Goal: Task Accomplishment & Management: Manage account settings

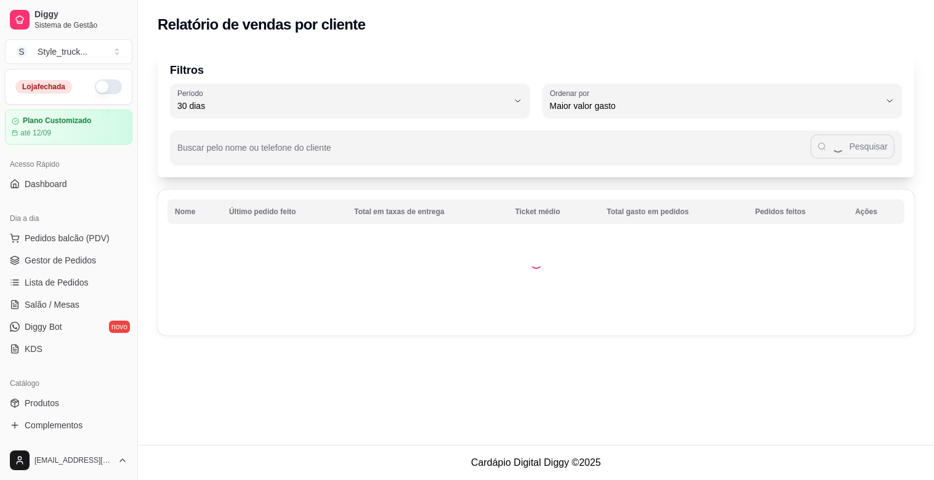
select select "30"
select select "HIGHEST_TOTAL_SPENT_WITH_ORDERS"
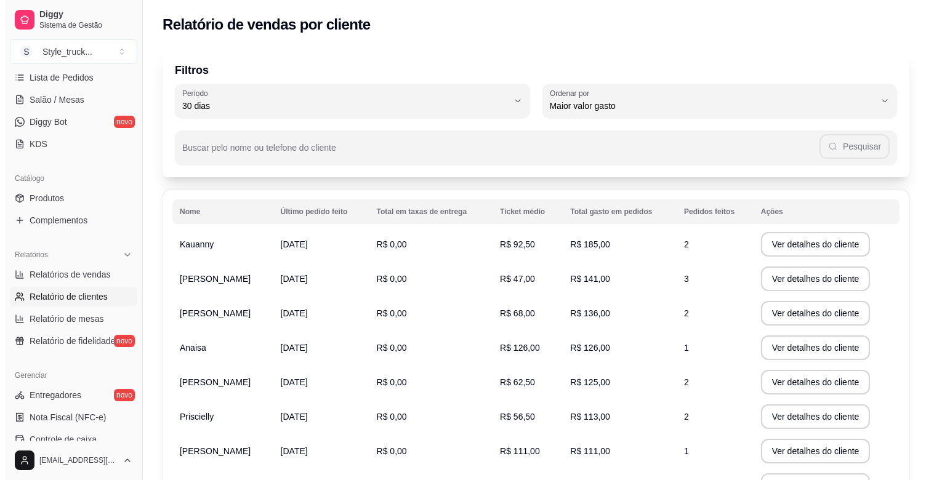
scroll to position [342, 0]
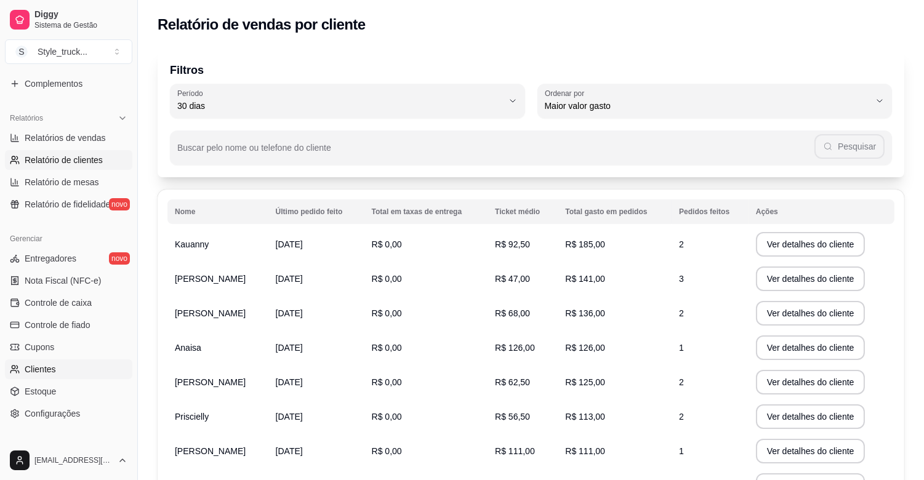
click at [58, 370] on link "Clientes" at bounding box center [68, 369] width 127 height 20
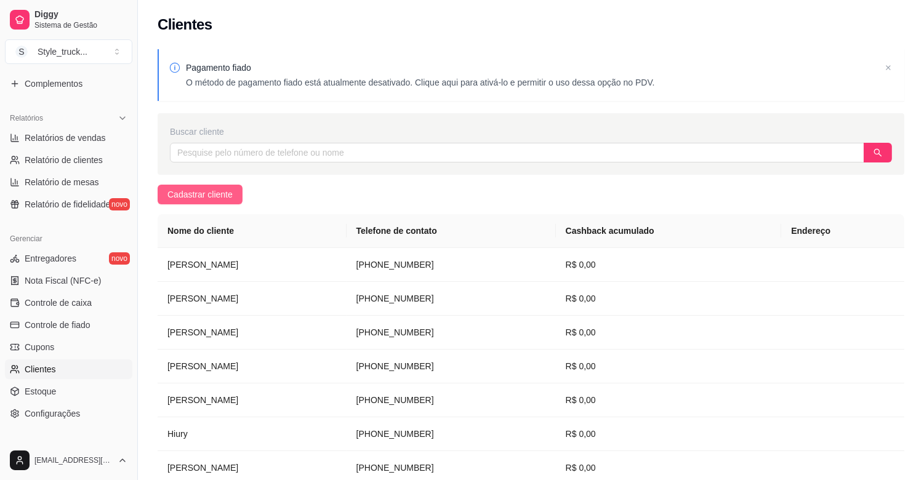
click at [212, 191] on span "Cadastrar cliente" at bounding box center [199, 195] width 65 height 14
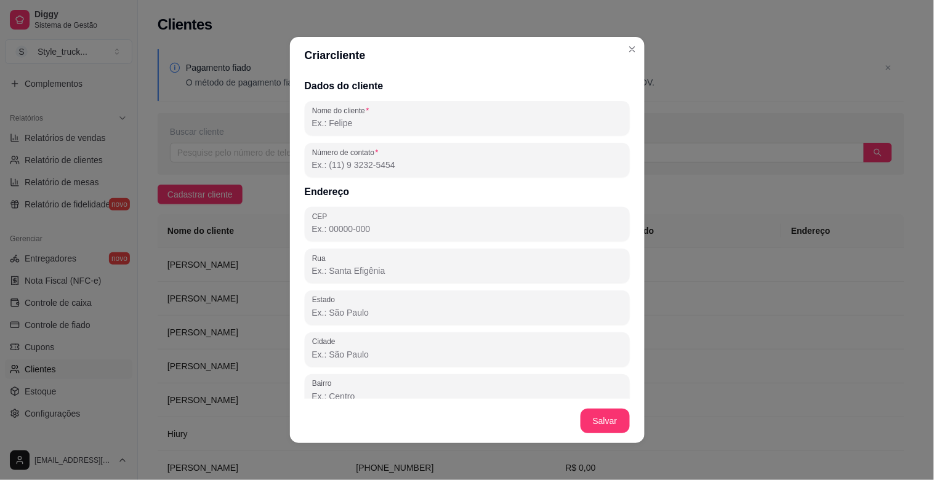
click at [356, 119] on input "Nome do cliente" at bounding box center [467, 123] width 310 height 12
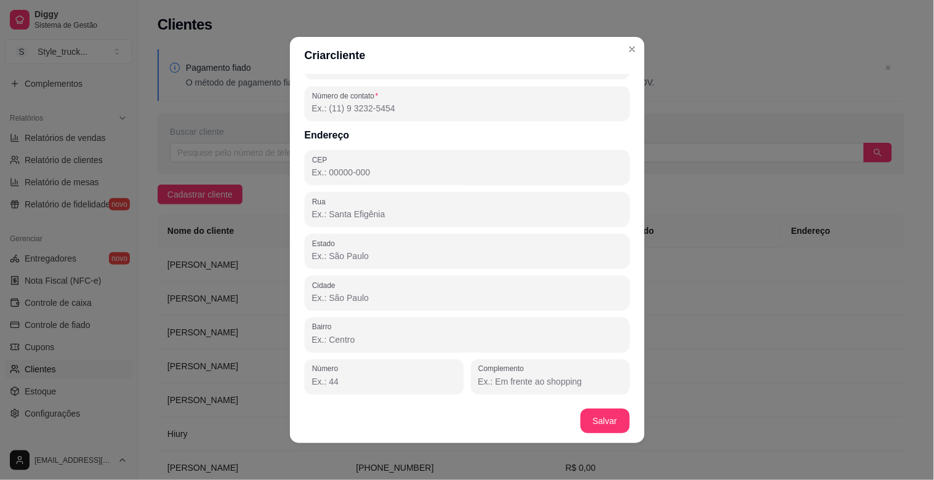
scroll to position [2, 0]
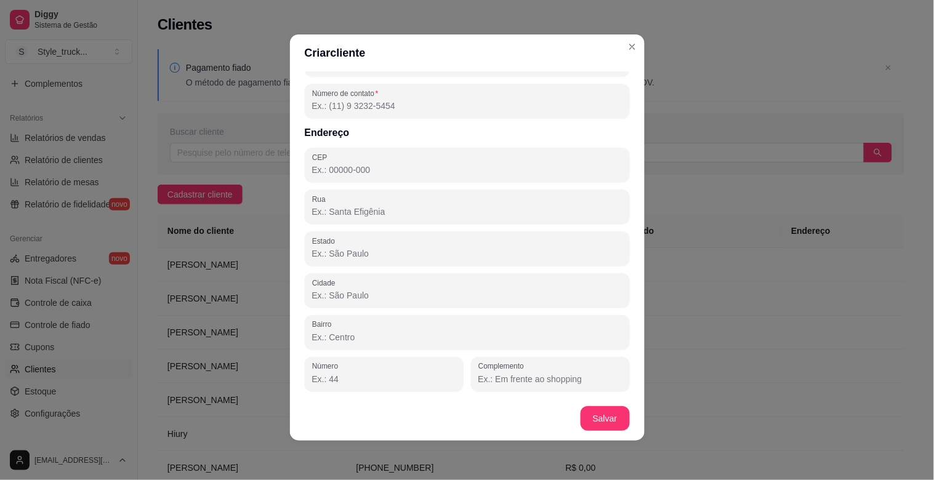
drag, startPoint x: 378, startPoint y: 432, endPoint x: 371, endPoint y: 425, distance: 10.4
click at [377, 432] on footer "Salvar" at bounding box center [467, 418] width 354 height 44
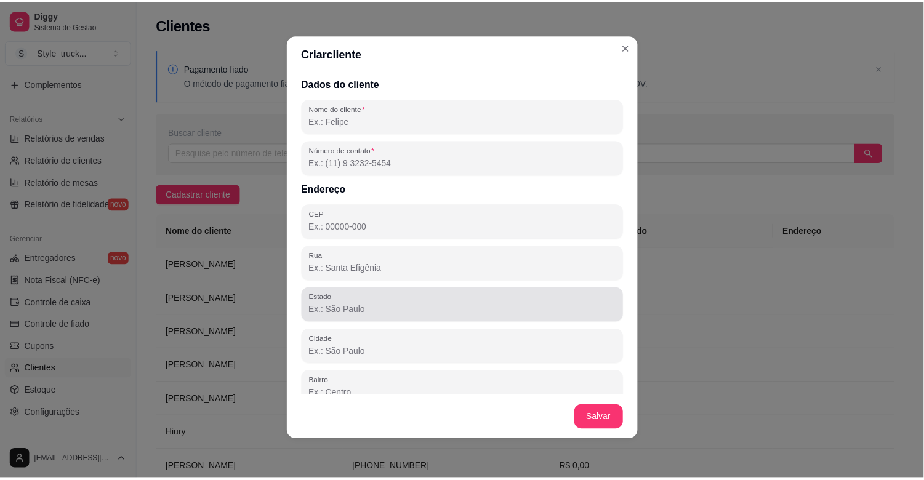
scroll to position [0, 0]
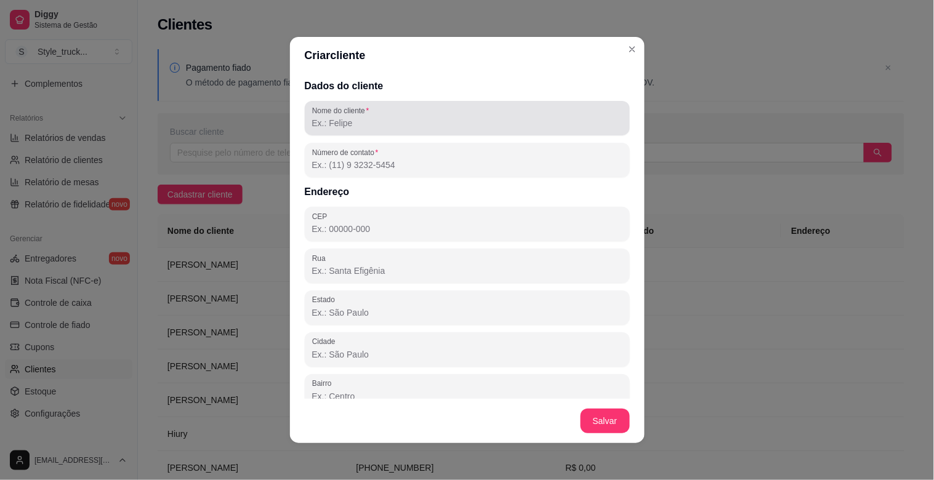
drag, startPoint x: 398, startPoint y: 119, endPoint x: 457, endPoint y: 101, distance: 61.3
click at [398, 119] on input "Nome do cliente" at bounding box center [467, 123] width 310 height 12
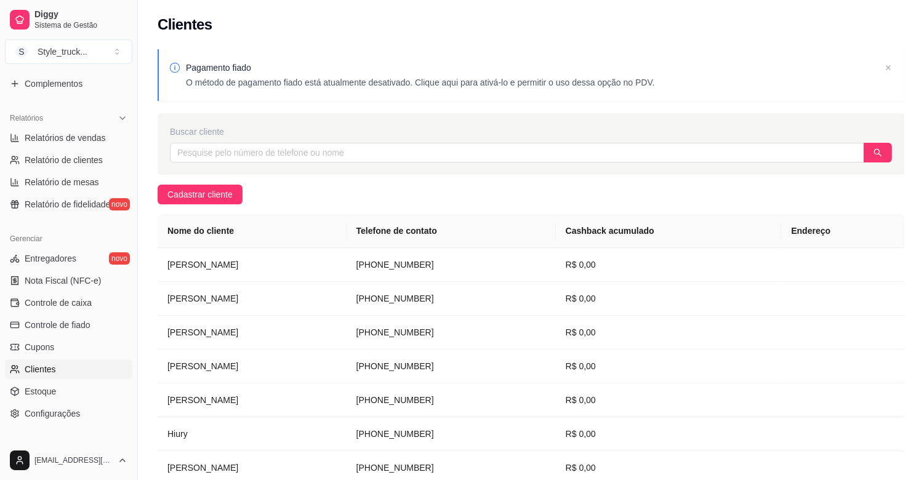
scroll to position [68, 0]
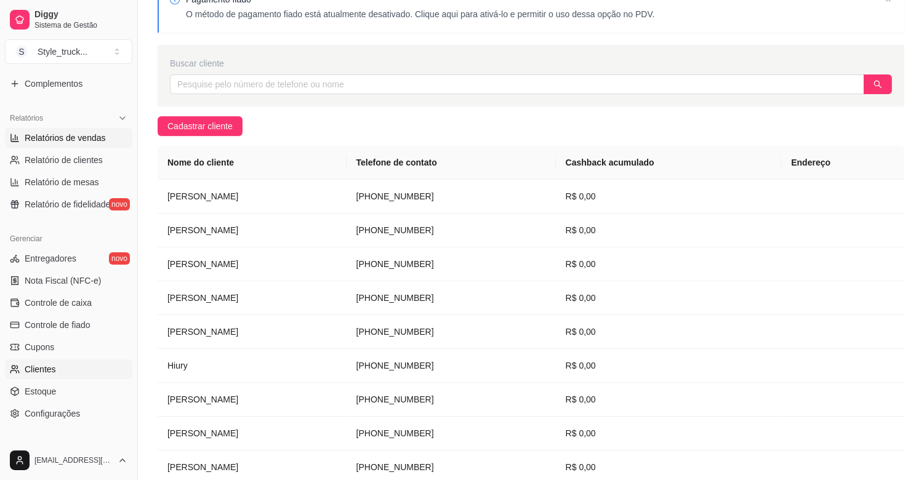
click at [97, 142] on span "Relatórios de vendas" at bounding box center [65, 138] width 81 height 12
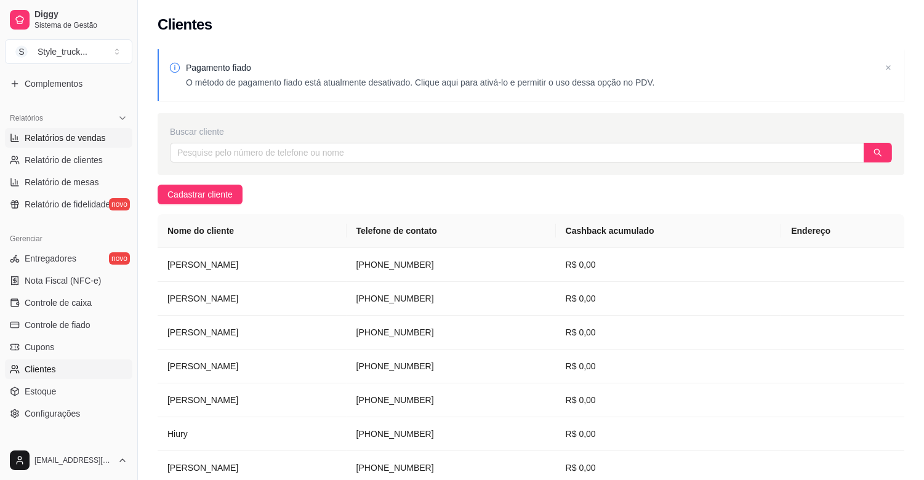
select select "ALL"
select select "0"
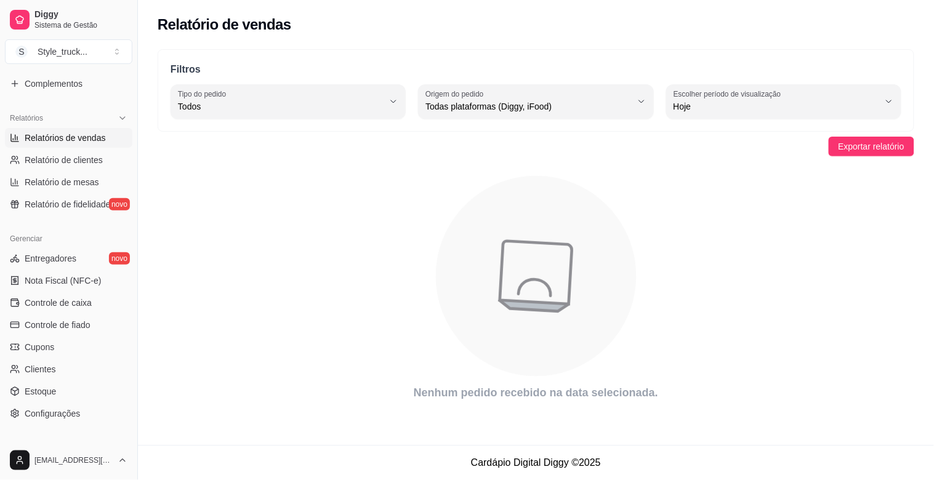
click at [74, 129] on link "Relatórios de vendas" at bounding box center [68, 138] width 127 height 20
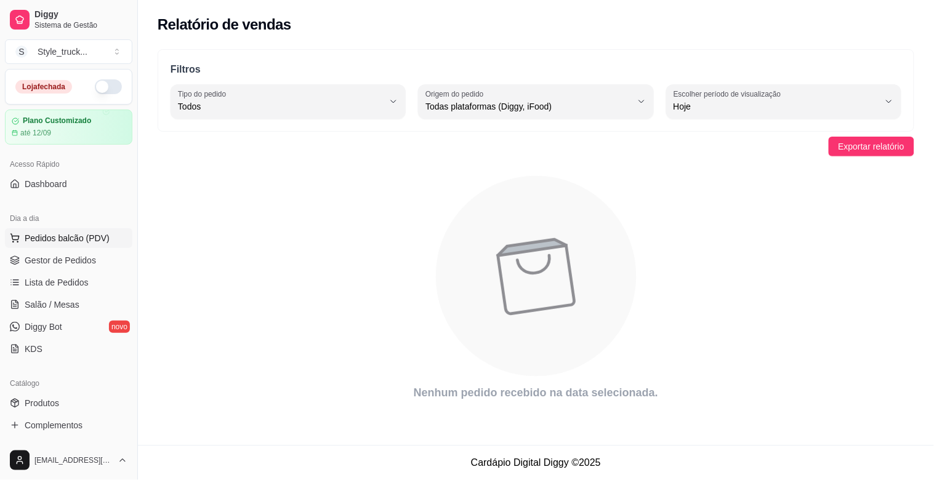
click at [87, 238] on span "Pedidos balcão (PDV)" at bounding box center [67, 238] width 85 height 12
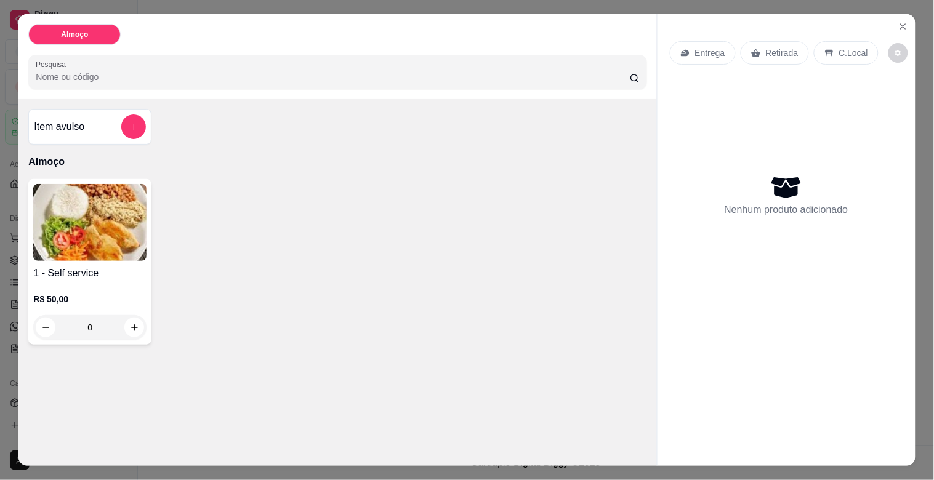
click at [839, 50] on p "C.Local" at bounding box center [853, 53] width 29 height 12
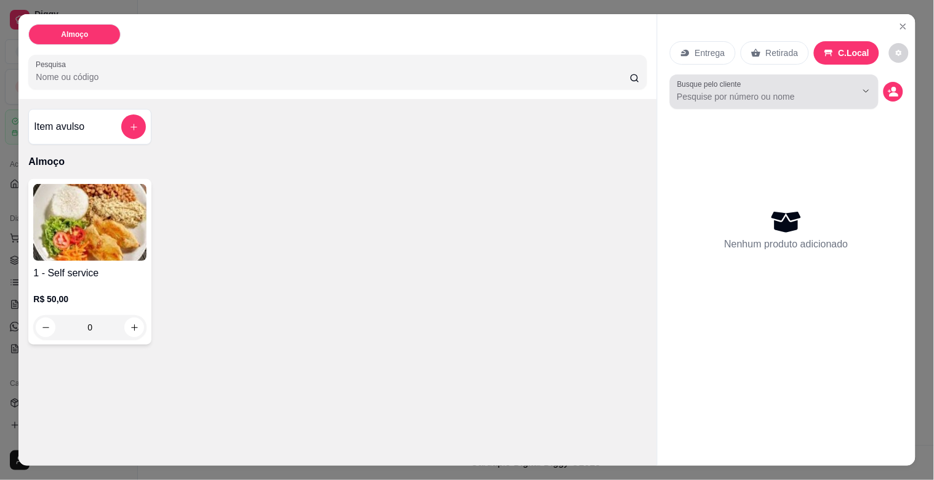
drag, startPoint x: 868, startPoint y: 76, endPoint x: 863, endPoint y: 91, distance: 15.6
click at [868, 79] on div at bounding box center [855, 90] width 39 height 23
click at [860, 99] on div at bounding box center [774, 91] width 194 height 25
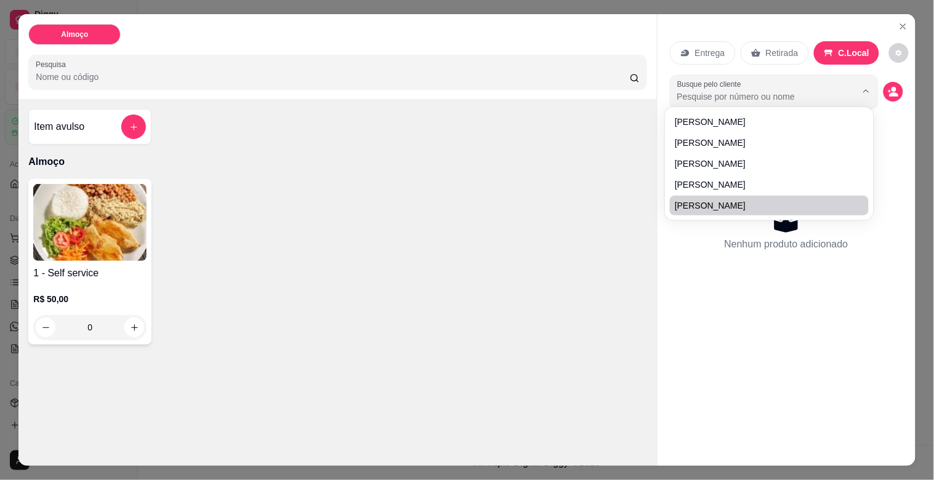
click at [862, 333] on div "Nenhum produto adicionado" at bounding box center [786, 229] width 233 height 241
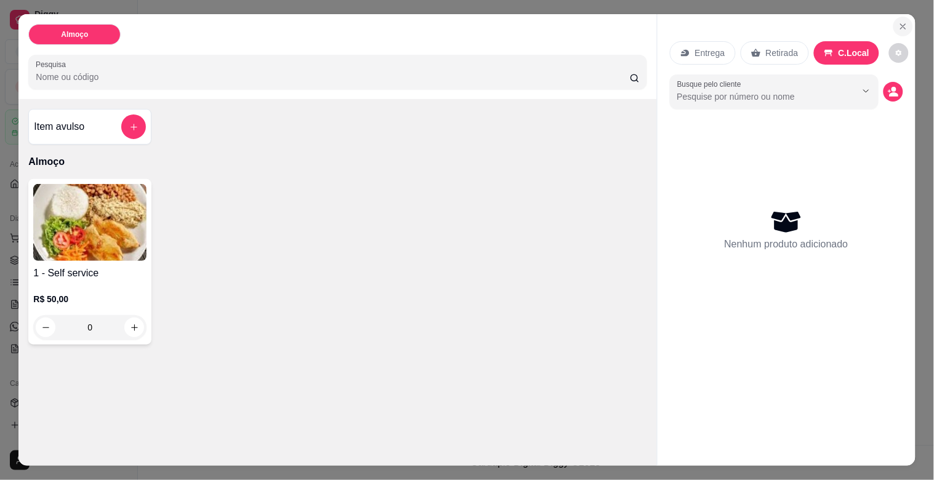
click at [902, 23] on icon "Close" at bounding box center [903, 27] width 10 height 10
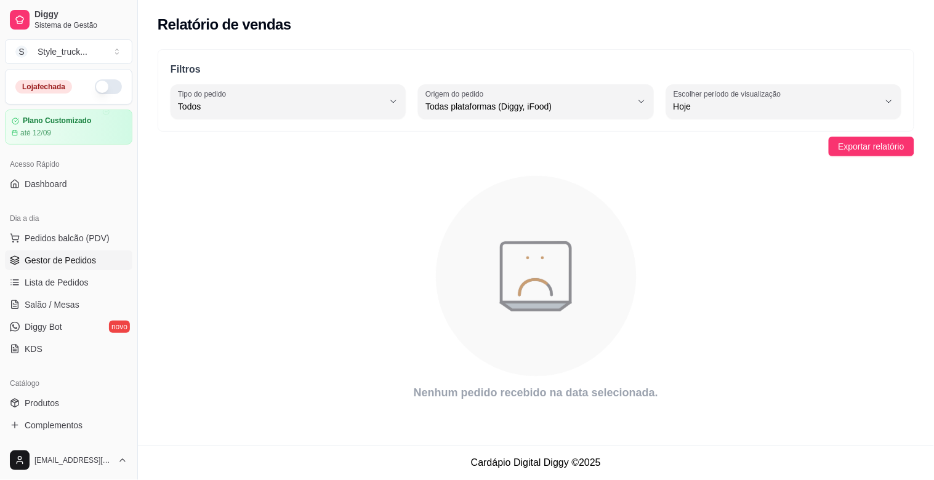
click at [84, 253] on link "Gestor de Pedidos" at bounding box center [68, 260] width 127 height 20
click at [88, 232] on span "Pedidos balcão (PDV)" at bounding box center [67, 238] width 85 height 12
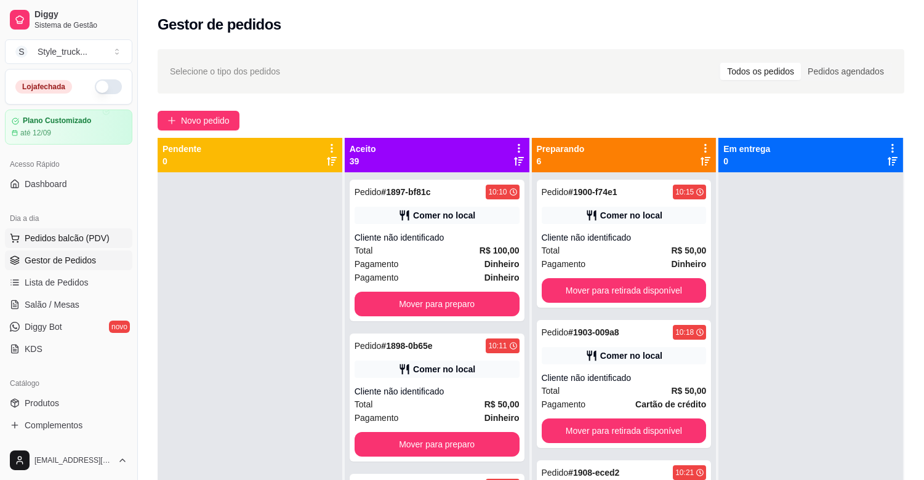
click at [64, 247] on button "Pedidos balcão (PDV)" at bounding box center [68, 238] width 127 height 20
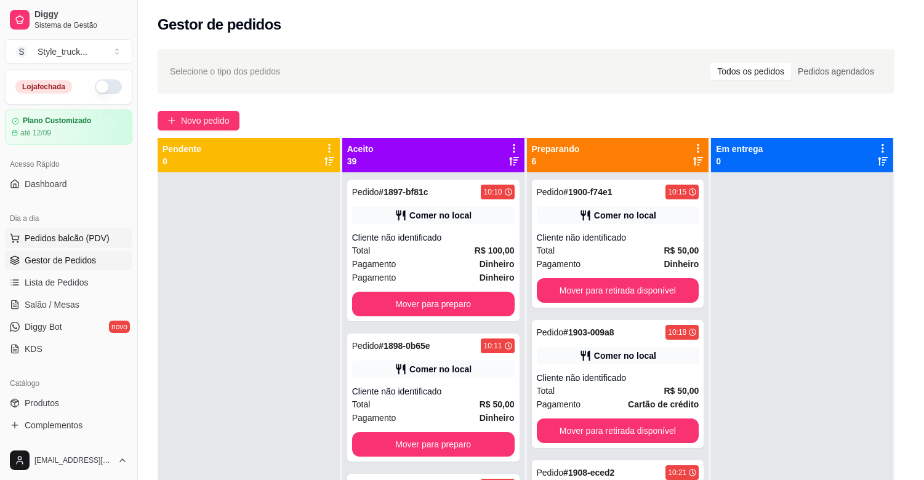
click at [62, 238] on img at bounding box center [82, 222] width 116 height 79
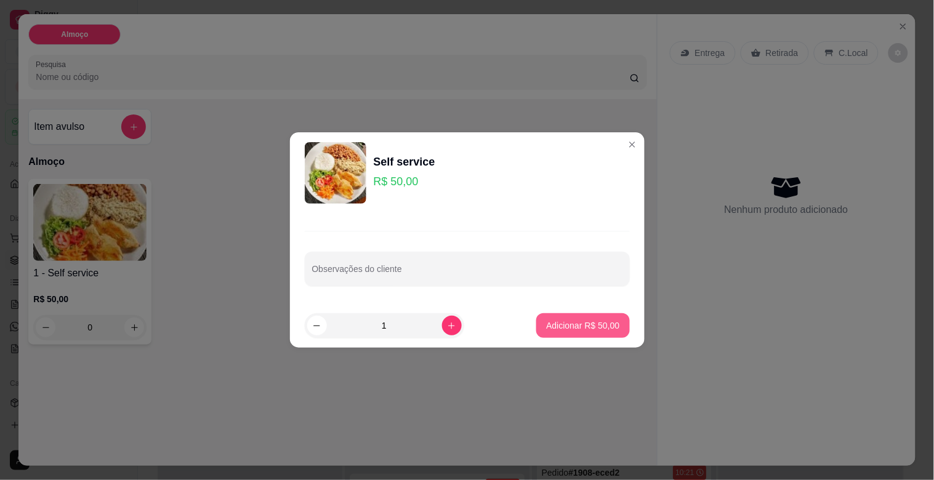
click at [586, 321] on p "Adicionar R$ 50,00" at bounding box center [582, 325] width 73 height 12
type input "1"
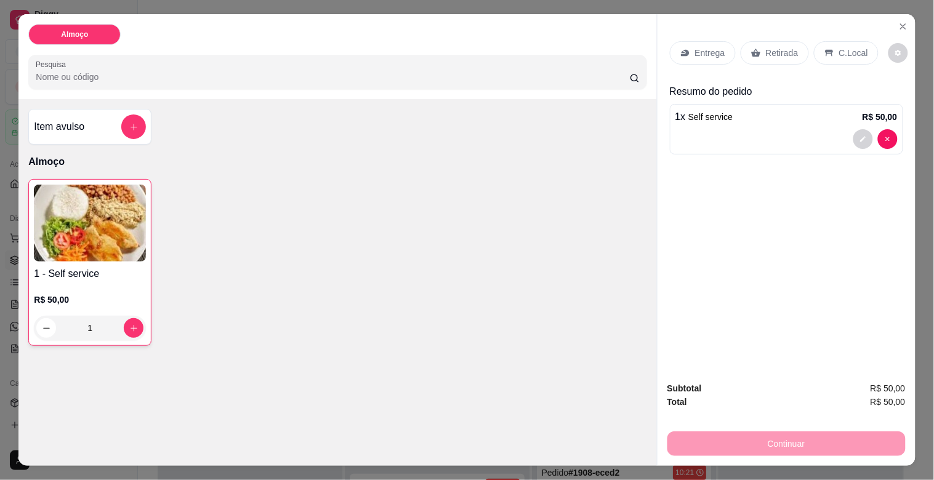
click at [842, 48] on p "C.Local" at bounding box center [853, 53] width 29 height 12
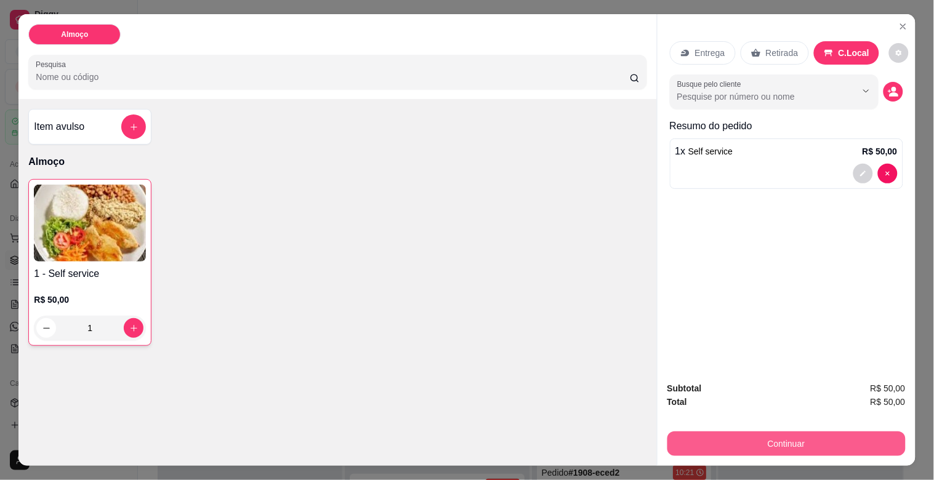
click at [819, 447] on button "Continuar" at bounding box center [786, 443] width 238 height 25
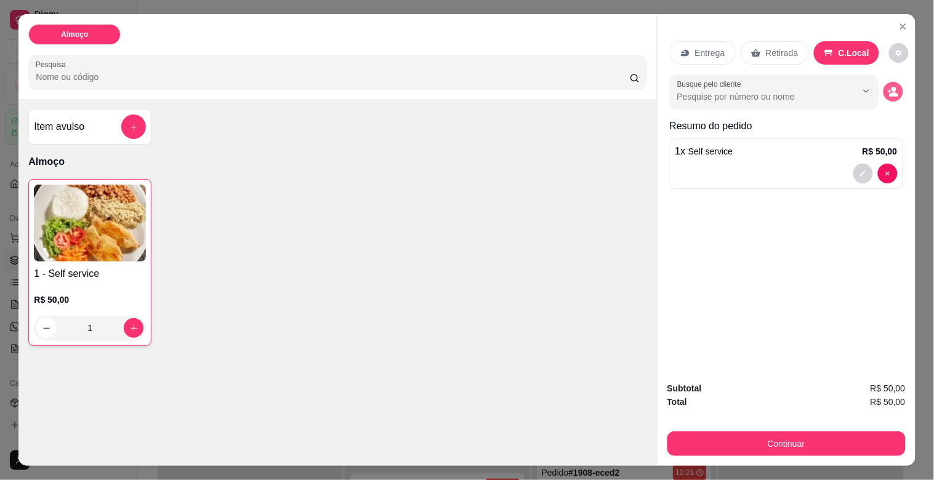
click at [889, 93] on icon "decrease-product-quantity" at bounding box center [893, 95] width 9 height 4
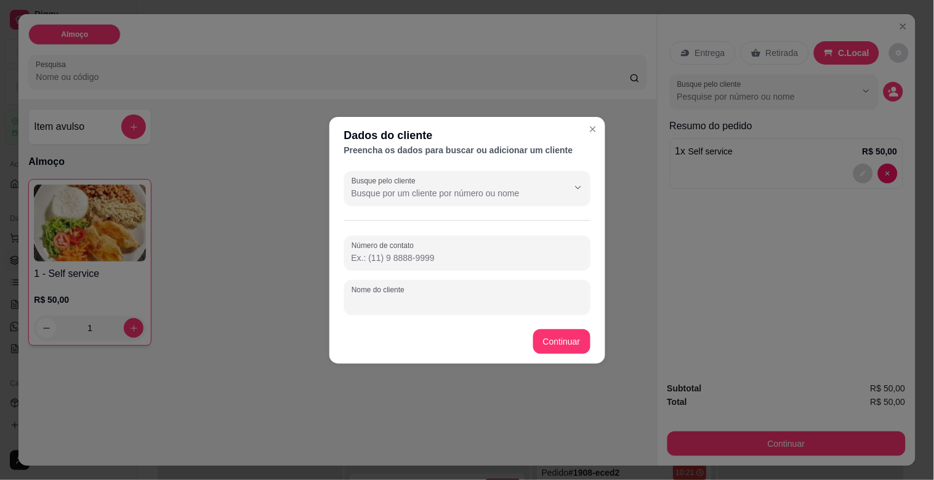
click at [441, 308] on input "Nome do cliente" at bounding box center [466, 302] width 231 height 12
paste input "21.346.829/0002-00"
drag, startPoint x: 410, startPoint y: 303, endPoint x: 416, endPoint y: 304, distance: 6.3
click at [410, 303] on input "cnpj21.346.829/0002-00" at bounding box center [466, 302] width 231 height 12
click at [413, 302] on input "cnpj21.346.829/0002-00" at bounding box center [466, 302] width 231 height 12
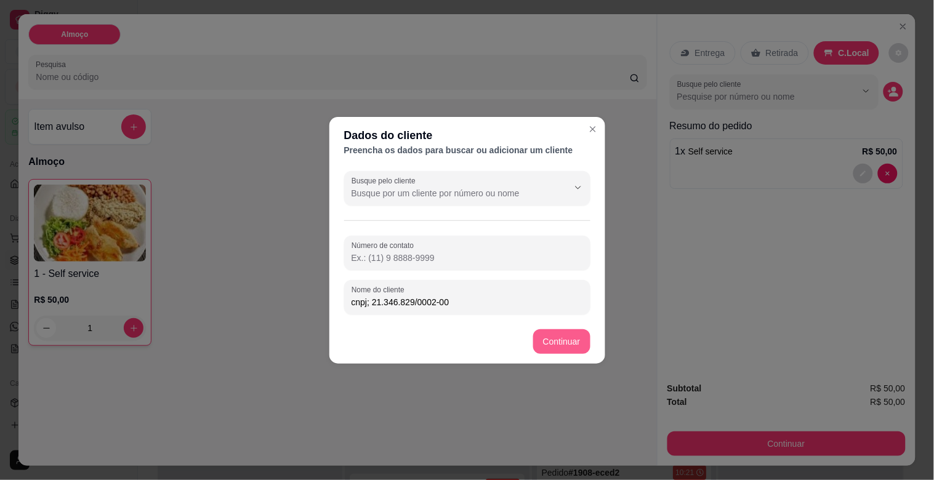
type input "cnpj; 21.346.829/0002-00"
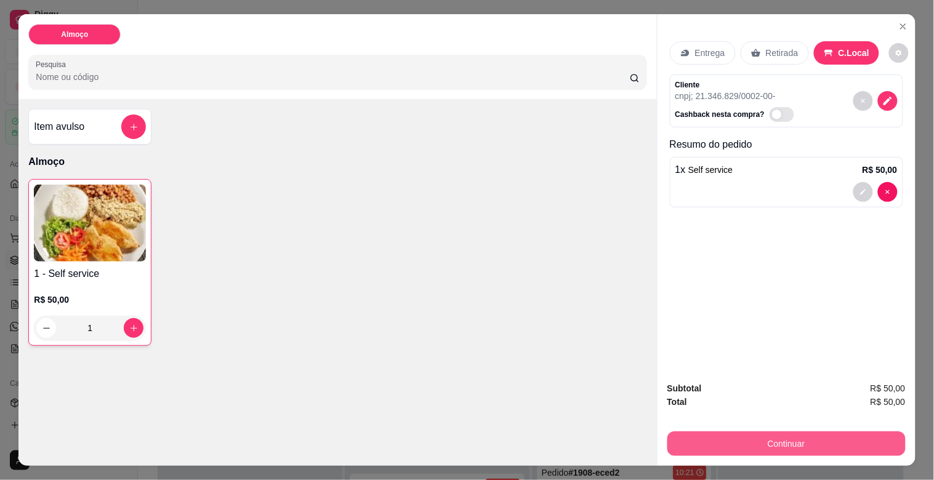
click at [754, 434] on button "Continuar" at bounding box center [786, 443] width 238 height 25
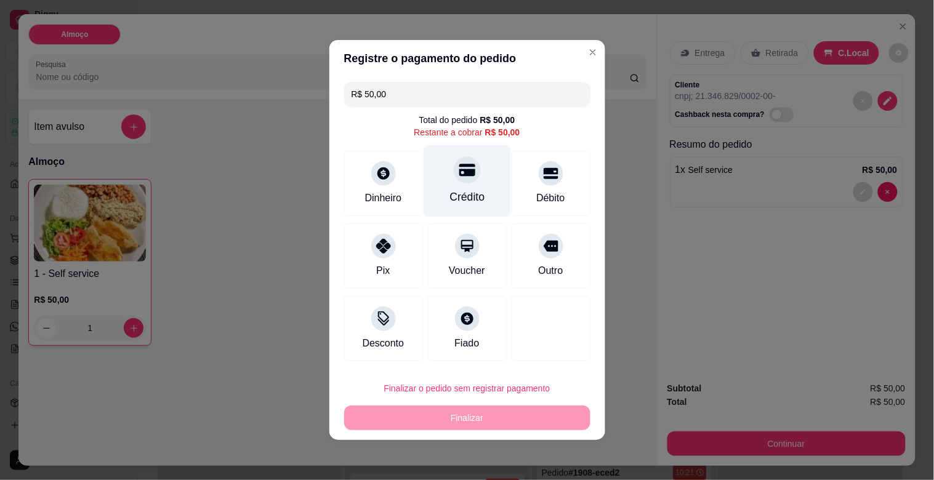
click at [465, 197] on div "Crédito" at bounding box center [466, 197] width 35 height 16
type input "R$ 0,00"
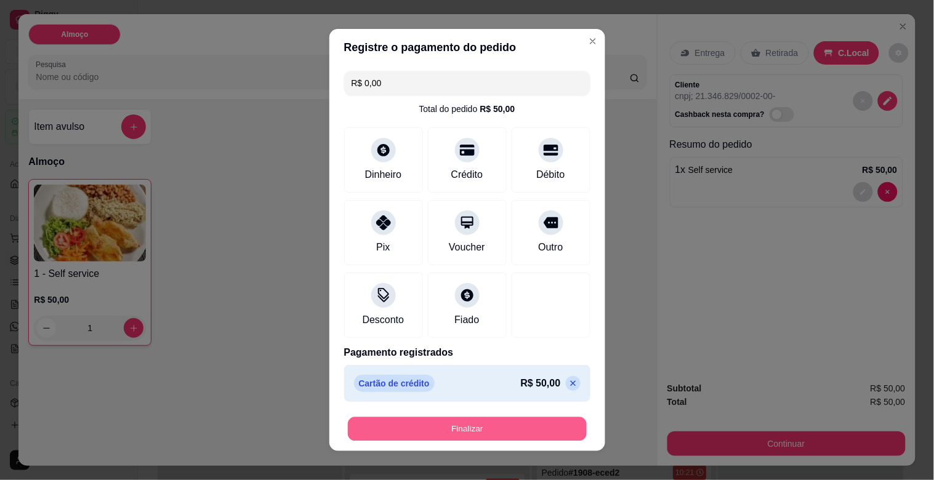
click at [518, 423] on button "Finalizar" at bounding box center [467, 429] width 239 height 24
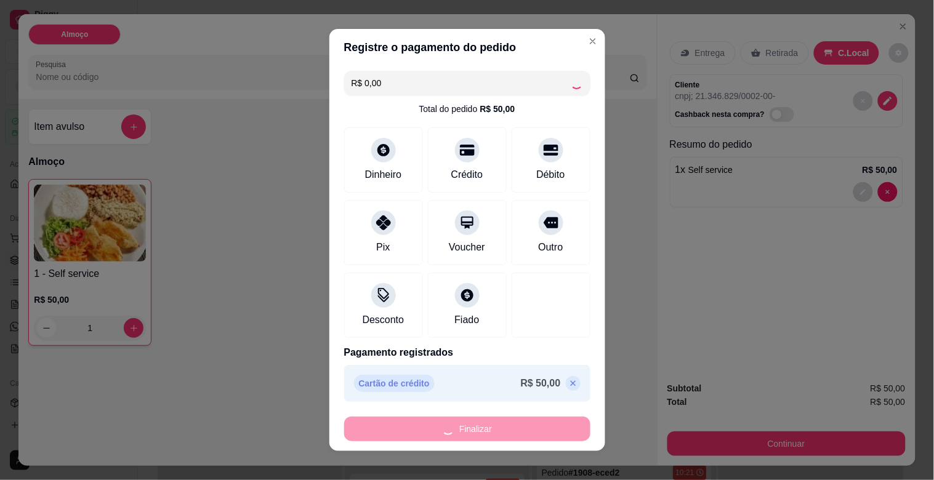
type input "0"
type input "-R$ 50,00"
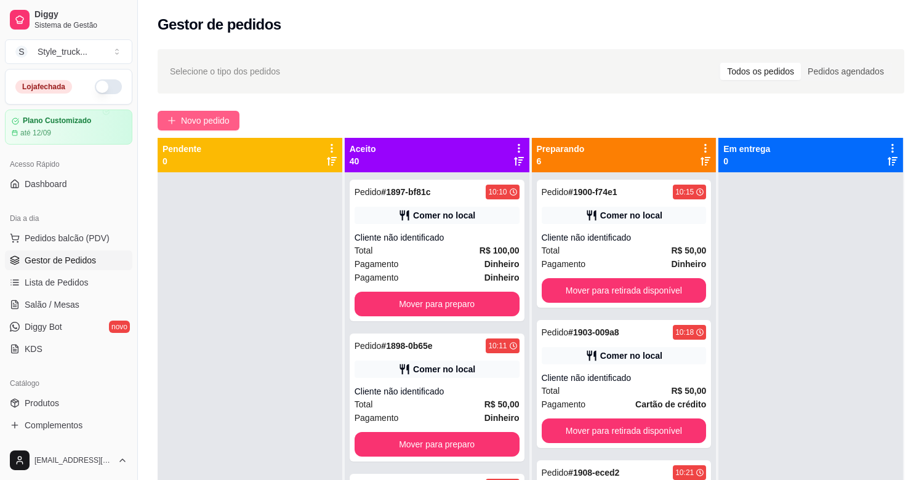
click at [213, 112] on button "Novo pedido" at bounding box center [199, 121] width 82 height 20
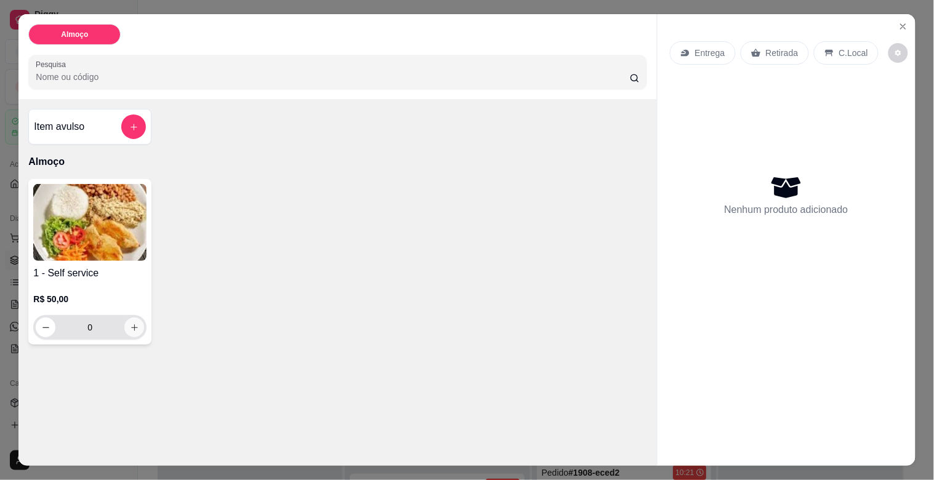
click at [134, 330] on button "increase-product-quantity" at bounding box center [134, 328] width 20 height 20
type input "1"
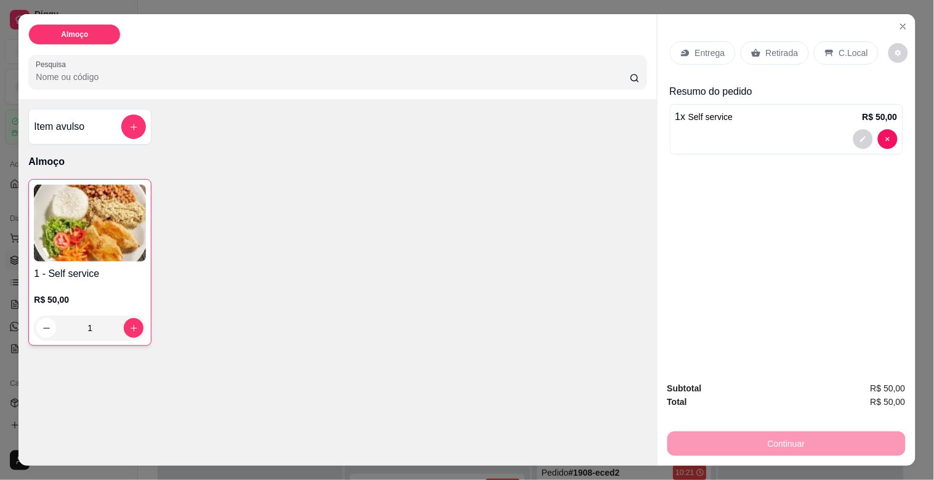
click at [847, 47] on p "C.Local" at bounding box center [853, 53] width 29 height 12
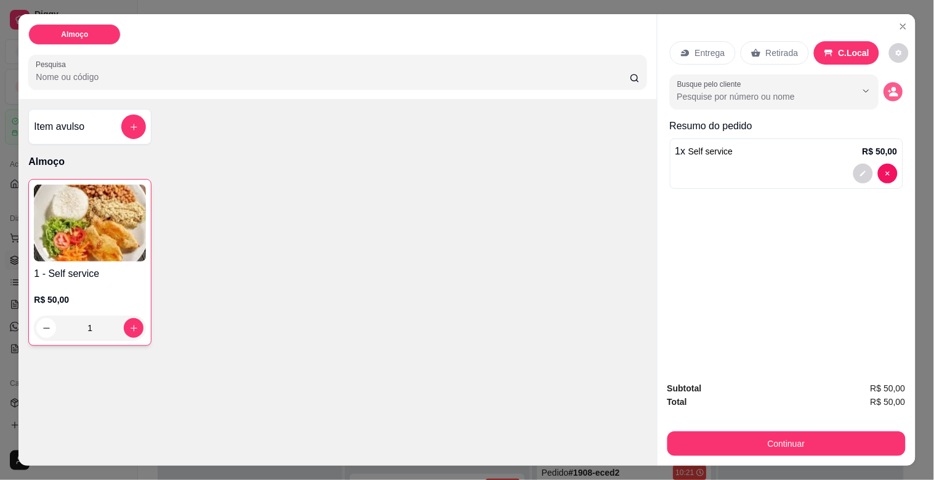
click at [891, 88] on icon "decrease-product-quantity" at bounding box center [892, 92] width 10 height 10
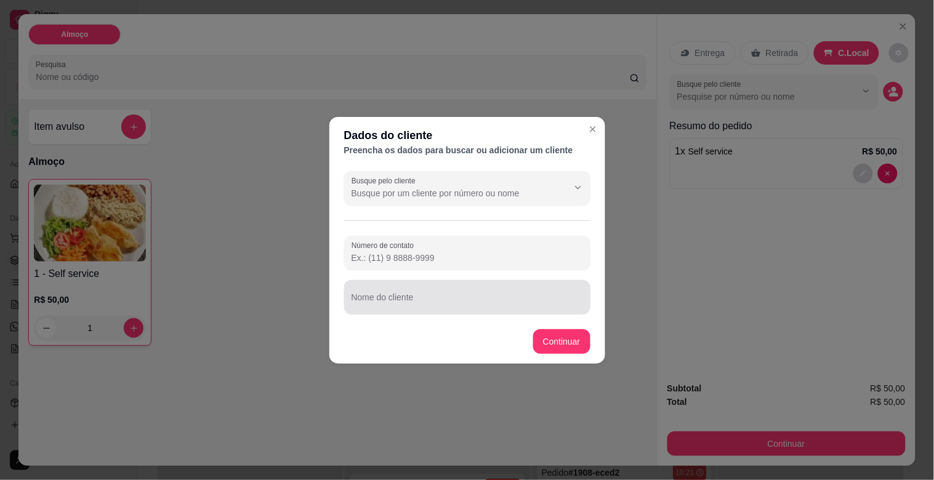
click at [390, 302] on input "Nome do cliente" at bounding box center [466, 302] width 231 height 12
paste input "89.800.502/0012-63"
click at [448, 302] on input "89.800.502/0012-63" at bounding box center [466, 302] width 231 height 12
click at [441, 300] on input "89.800.502/0012-63" at bounding box center [466, 302] width 231 height 12
type input "cnpj: 89.800.502/0012-63"
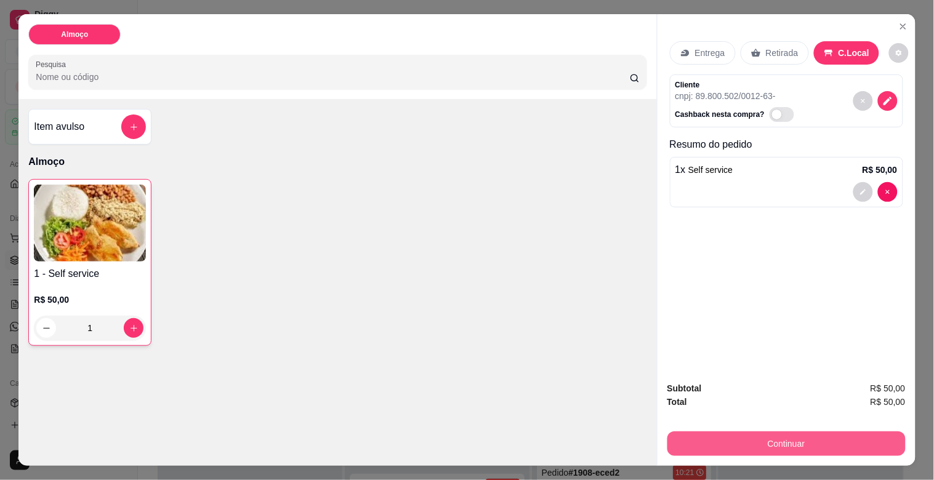
click at [683, 437] on button "Continuar" at bounding box center [786, 443] width 238 height 25
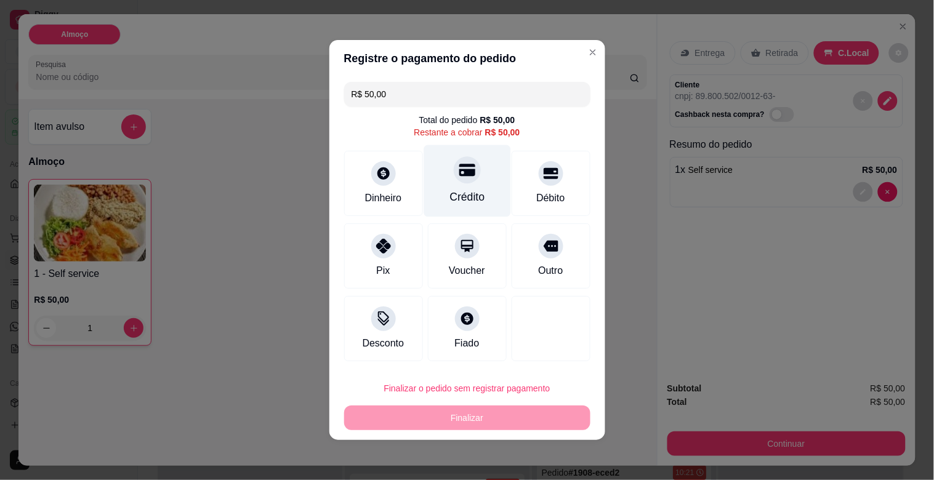
click at [457, 189] on div "Crédito" at bounding box center [466, 197] width 35 height 16
type input "R$ 0,00"
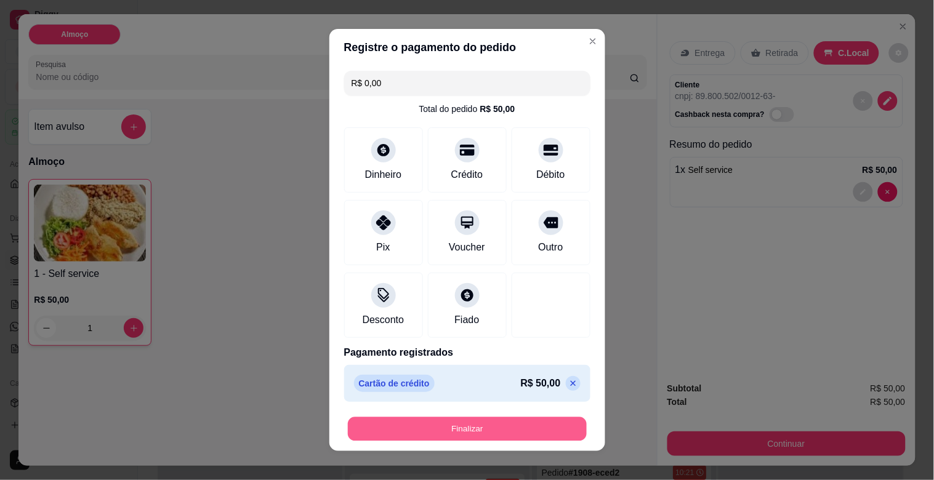
click at [531, 434] on button "Finalizar" at bounding box center [467, 429] width 239 height 24
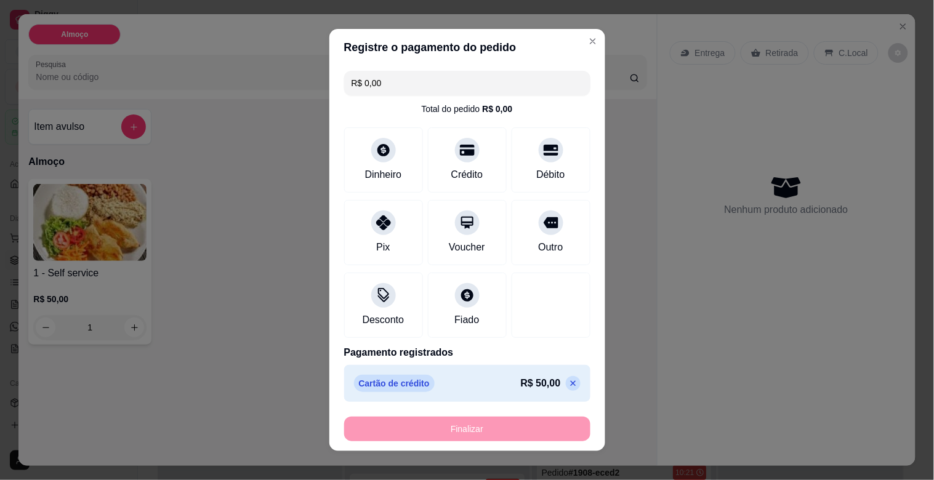
type input "0"
type input "-R$ 50,00"
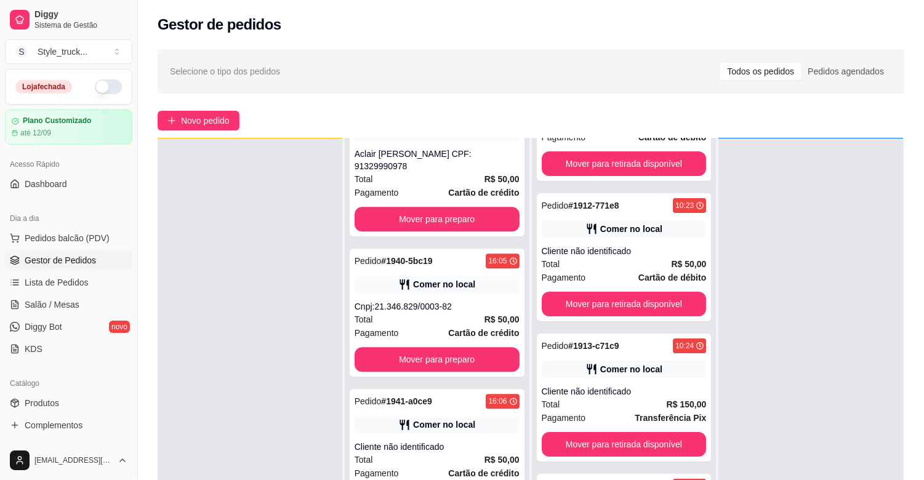
scroll to position [5310, 0]
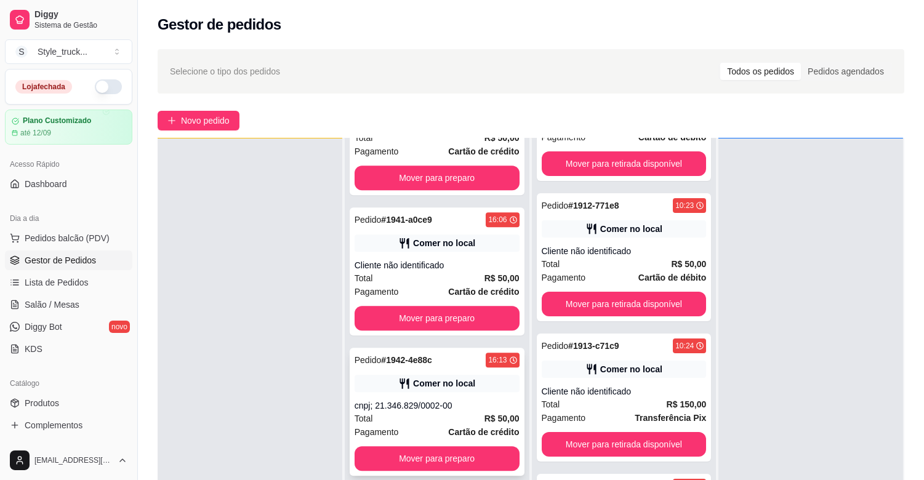
click at [477, 399] on div "cnpj; 21.346.829/0002-00" at bounding box center [436, 405] width 165 height 12
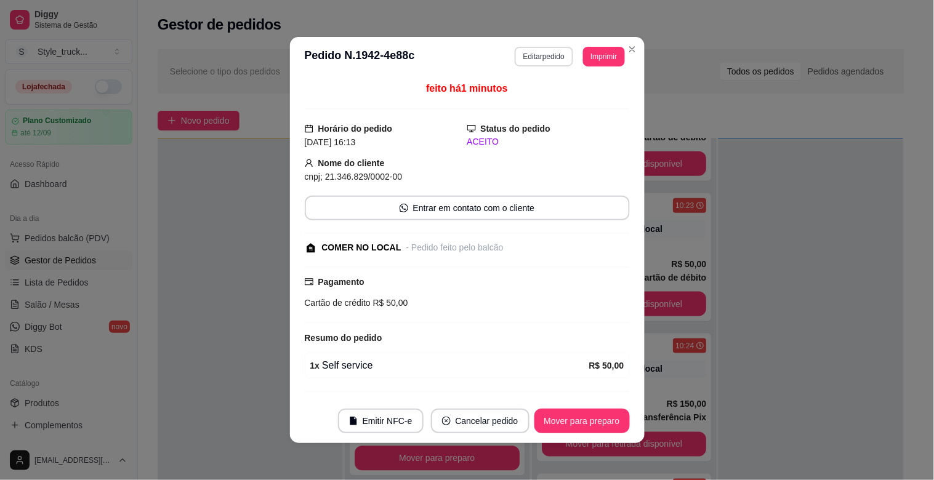
click at [540, 65] on button "Editar pedido" at bounding box center [543, 57] width 58 height 20
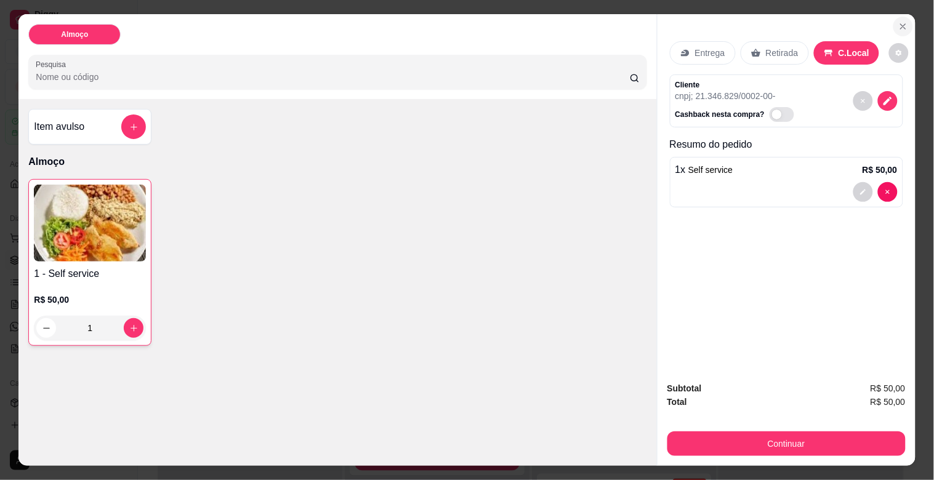
click at [898, 22] on icon "Close" at bounding box center [903, 27] width 10 height 10
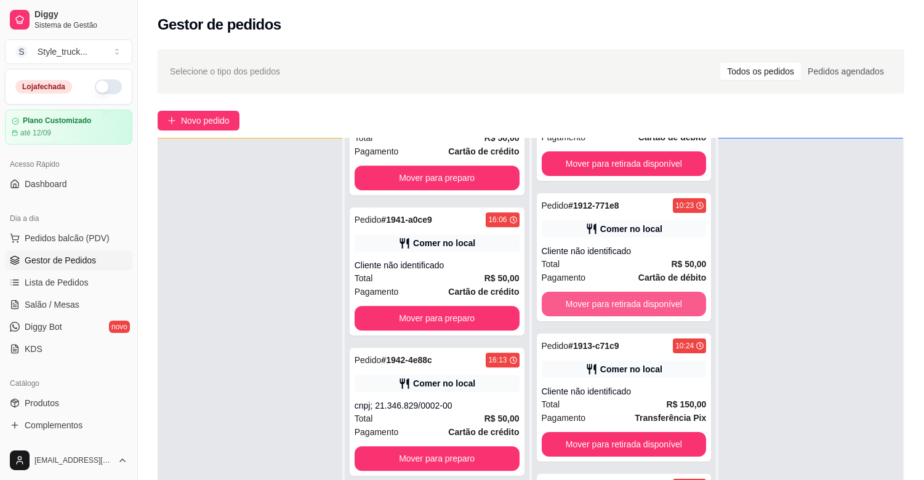
scroll to position [188, 0]
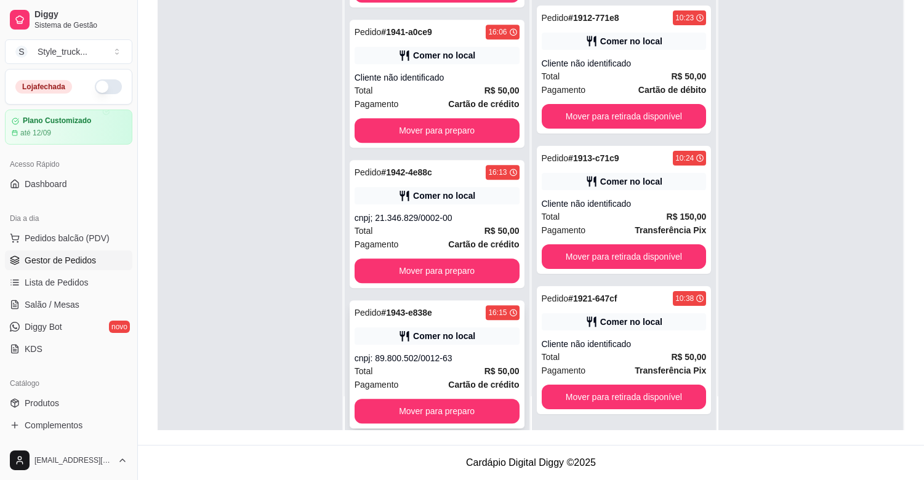
click at [466, 364] on div "Total R$ 50,00" at bounding box center [436, 371] width 165 height 14
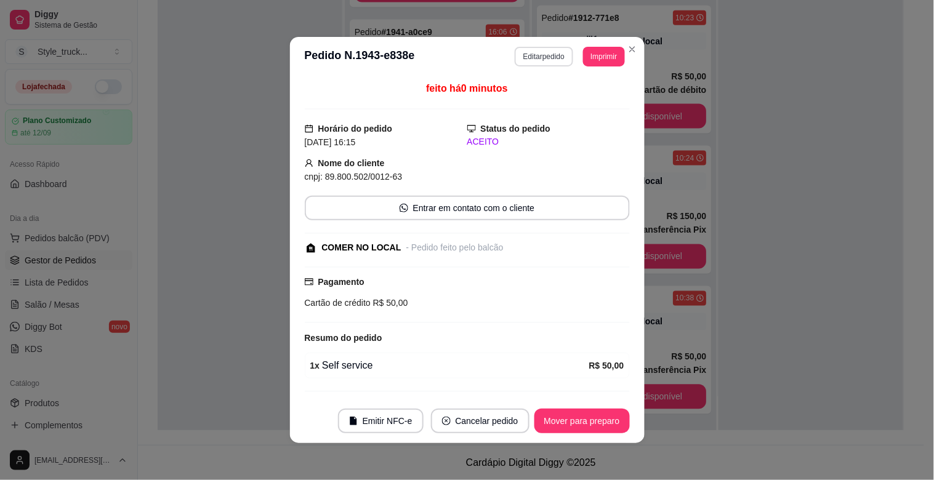
click at [540, 58] on button "Editar pedido" at bounding box center [543, 57] width 58 height 20
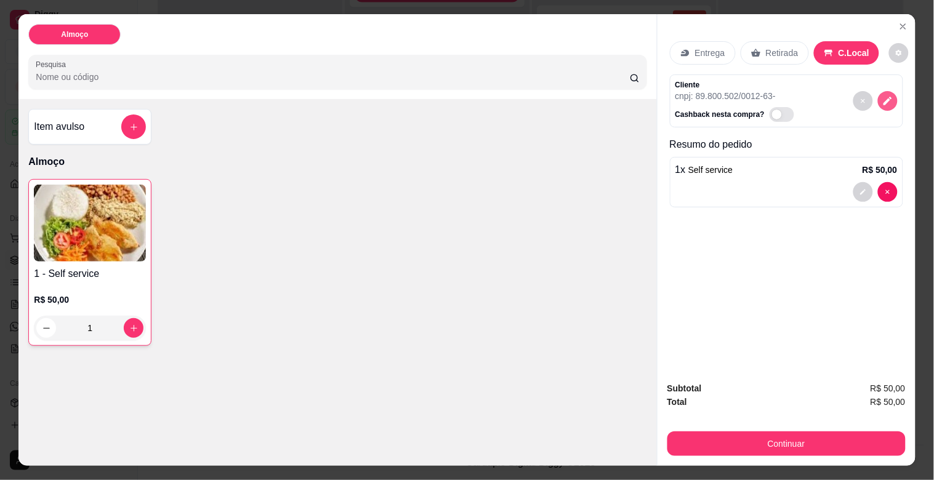
click at [878, 97] on button "decrease-product-quantity" at bounding box center [888, 101] width 20 height 20
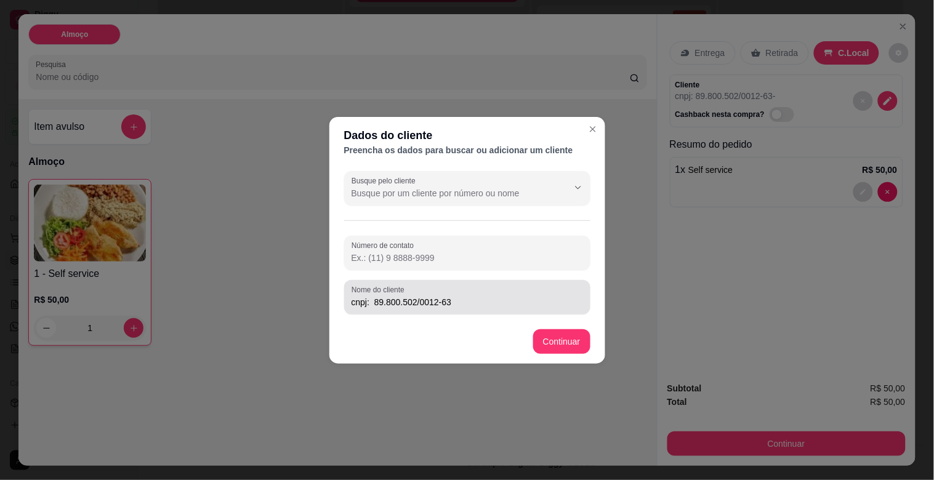
click at [429, 298] on input "cnpj: 89.800.502/0012-63" at bounding box center [466, 302] width 231 height 12
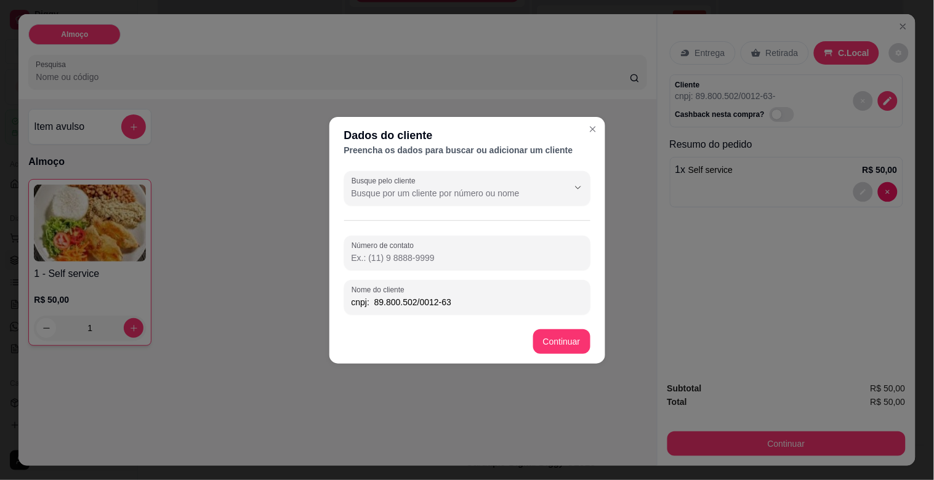
click at [446, 303] on input "cnpj: 89.800.502/0012-63" at bounding box center [466, 302] width 231 height 12
type input "cnpj: 89.800.502/0012-63"
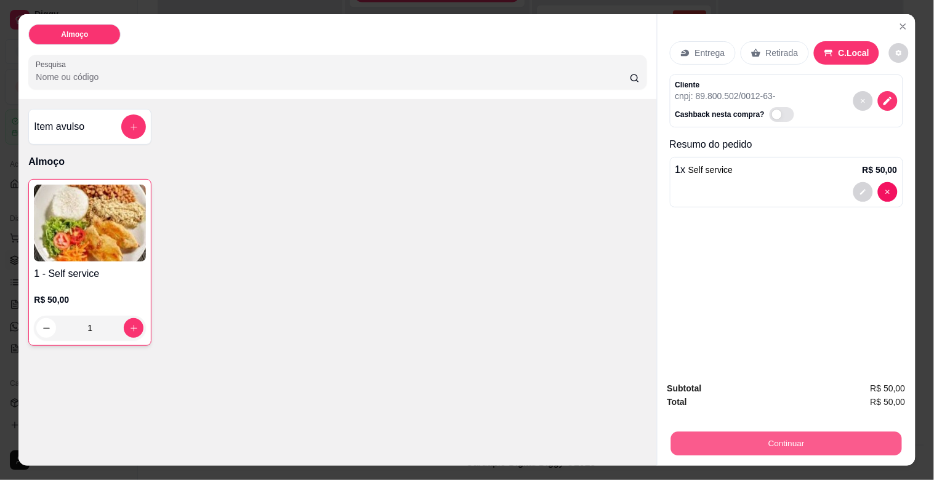
click at [745, 444] on button "Continuar" at bounding box center [785, 443] width 231 height 24
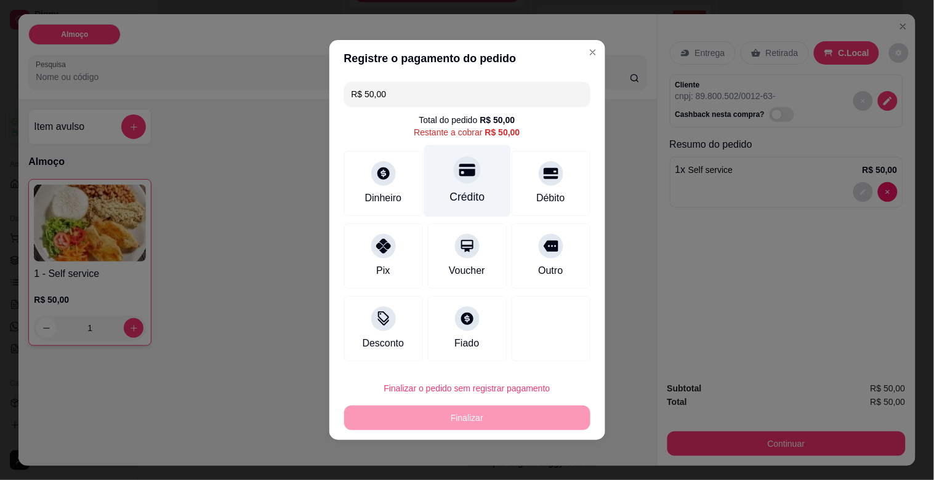
click at [463, 200] on div "Crédito" at bounding box center [466, 197] width 35 height 16
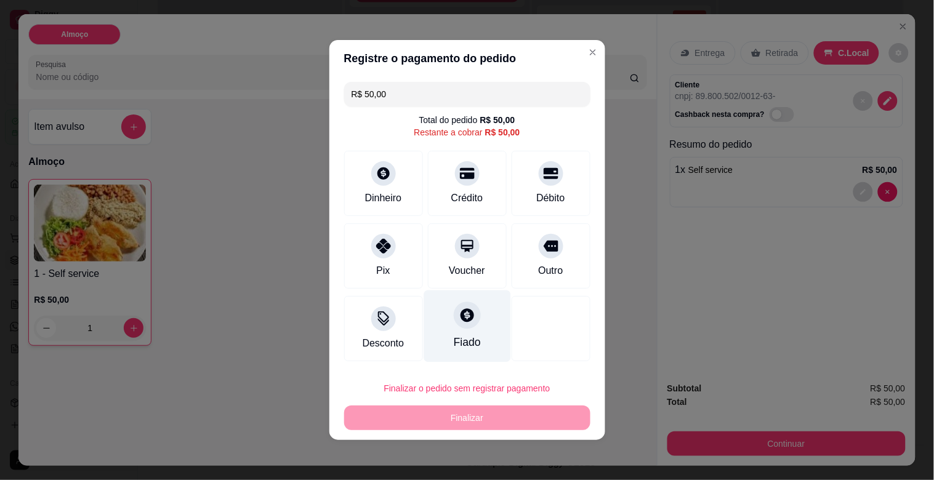
type input "R$ 0,00"
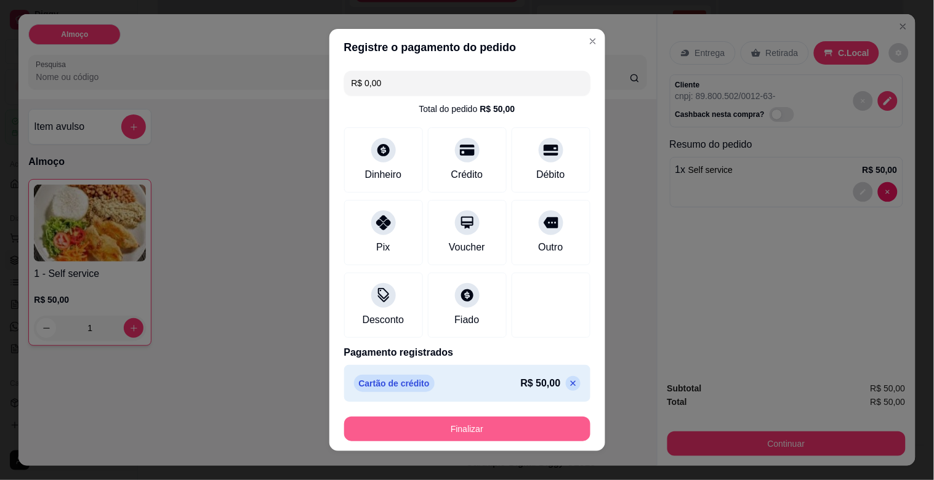
click at [519, 432] on button "Finalizar" at bounding box center [467, 429] width 246 height 25
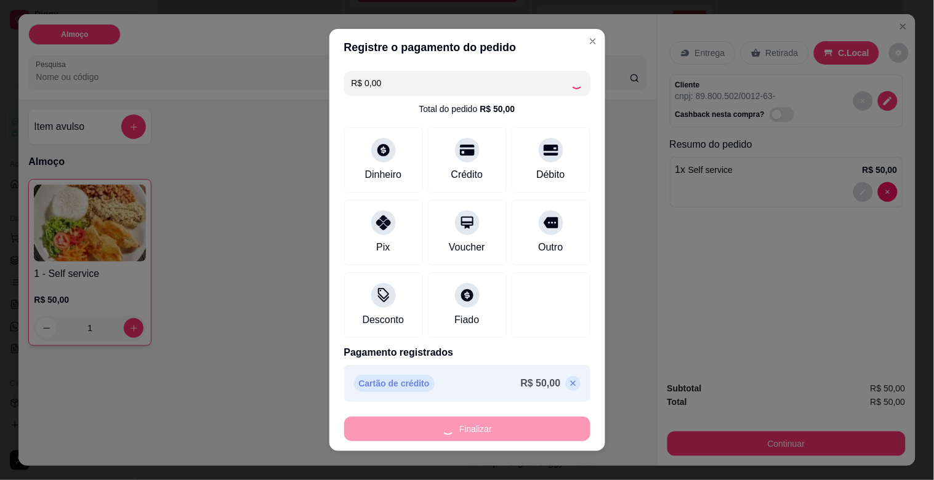
type input "0"
type input "-R$ 50,00"
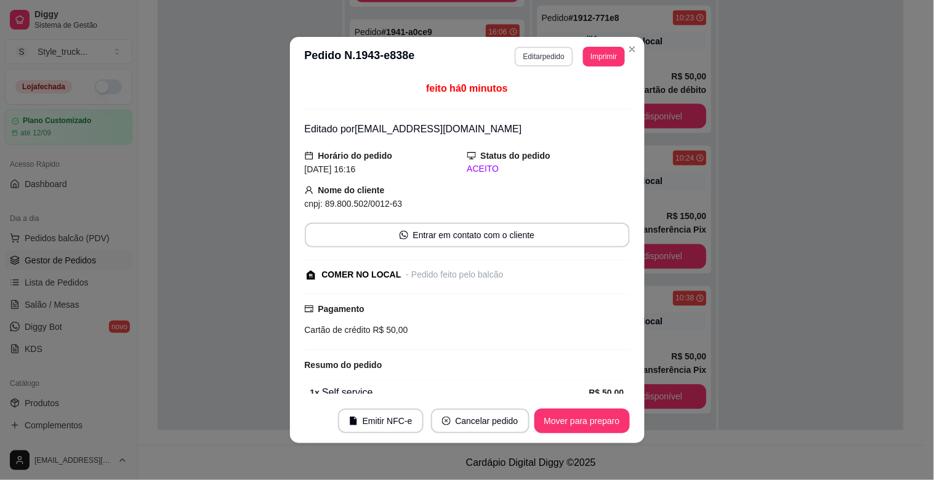
click at [537, 63] on button "Editar pedido" at bounding box center [543, 57] width 58 height 20
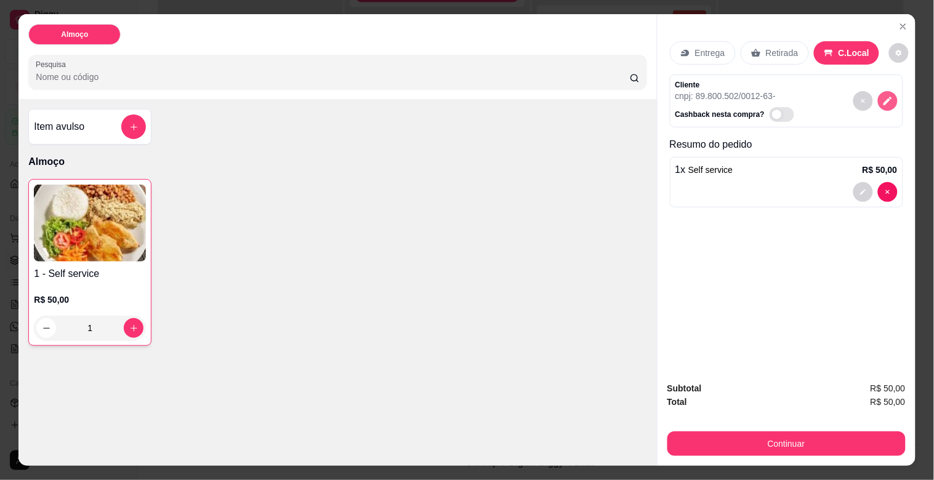
click at [882, 100] on icon "decrease-product-quantity" at bounding box center [887, 100] width 11 height 11
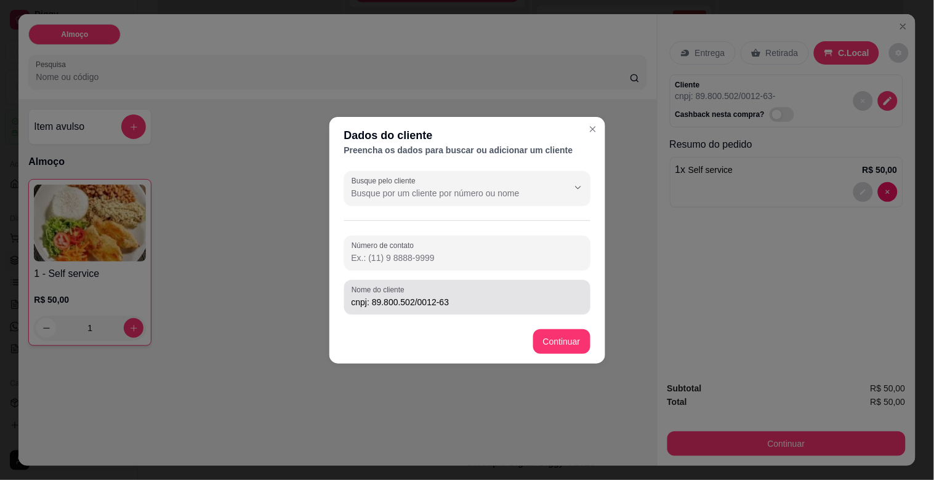
click at [419, 296] on input "cnpj: 89.800.502/0012-63" at bounding box center [466, 302] width 231 height 12
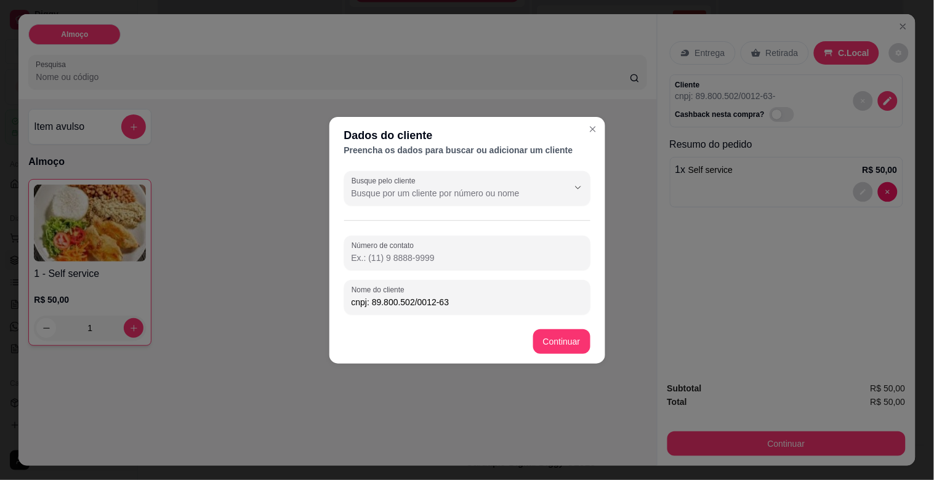
type input "cnpj: 89.800.502/0012-63"
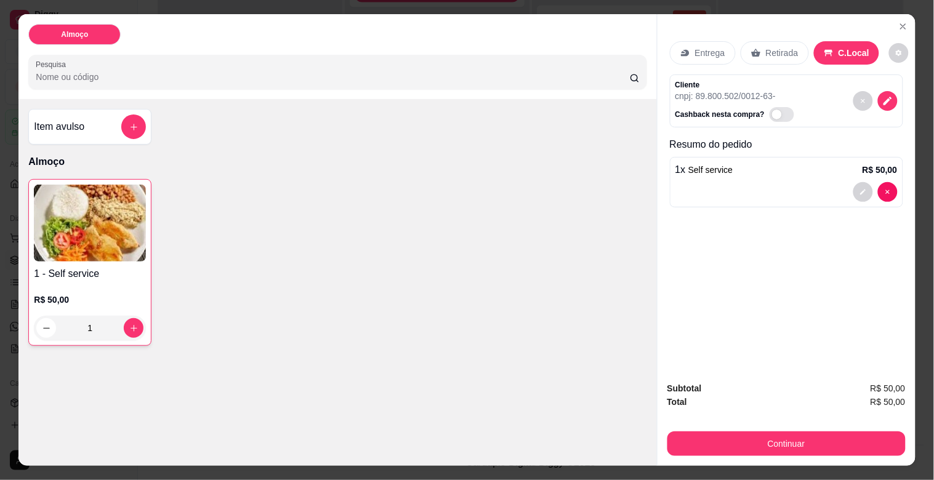
click at [713, 455] on div "Subtotal R$ 50,00 Total R$ 50,00 Continuar" at bounding box center [786, 419] width 258 height 94
click at [720, 452] on div "Subtotal R$ 50,00 Total R$ 50,00 Continuar" at bounding box center [786, 419] width 258 height 94
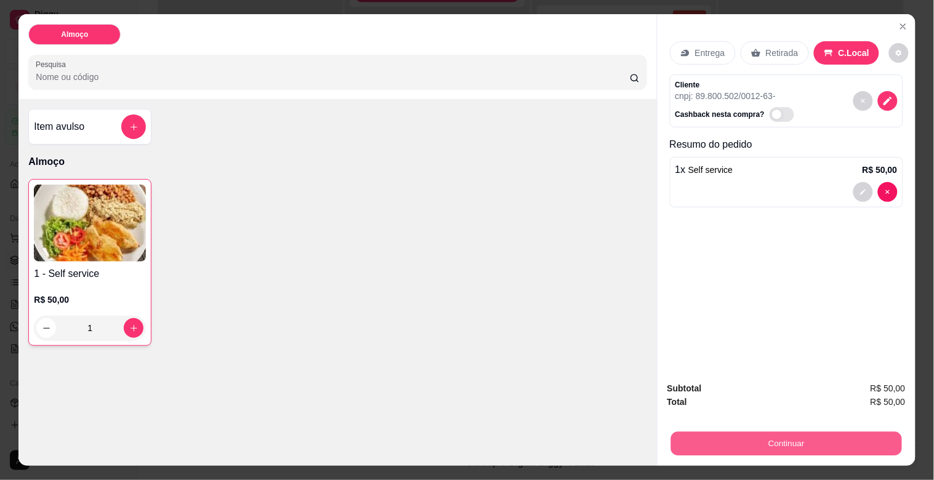
click at [721, 445] on button "Continuar" at bounding box center [785, 443] width 231 height 24
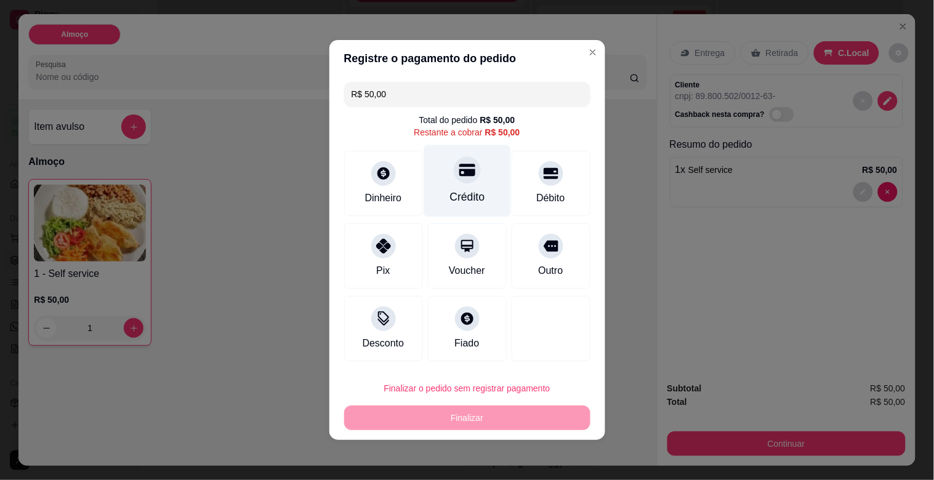
click at [465, 164] on icon at bounding box center [466, 170] width 16 height 12
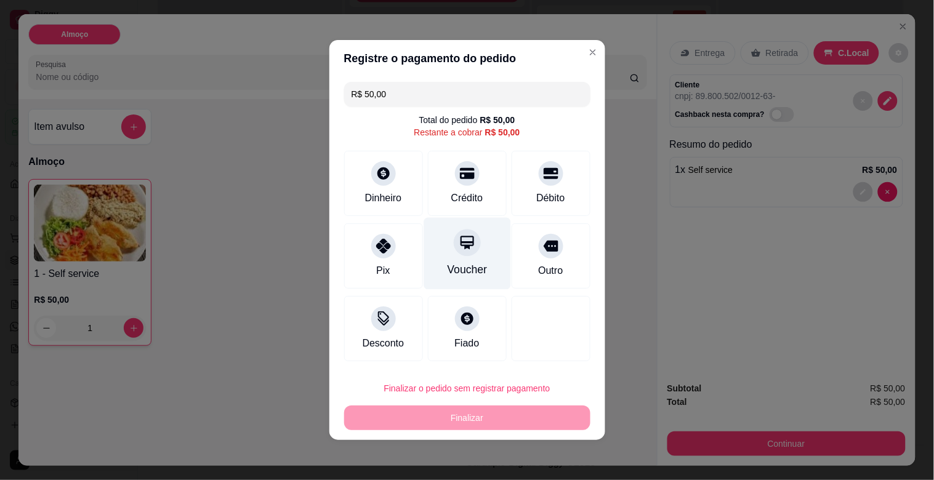
type input "R$ 0,00"
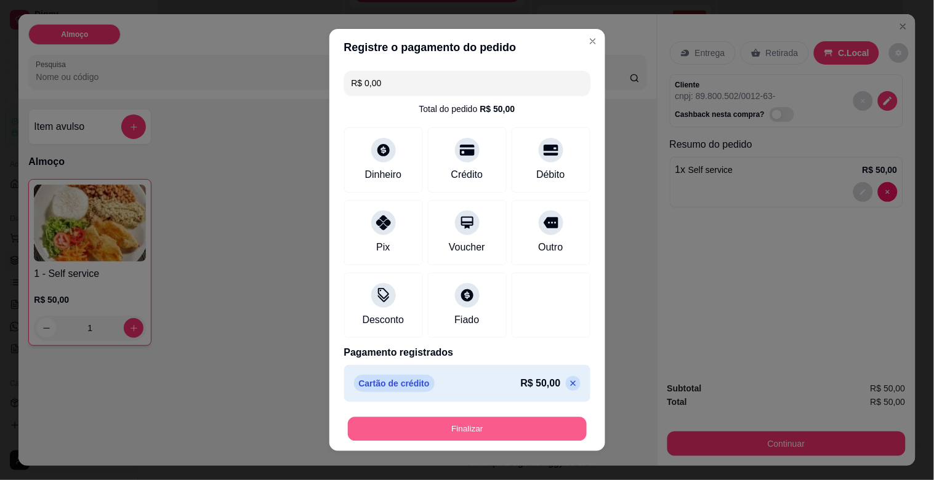
click at [476, 420] on button "Finalizar" at bounding box center [467, 429] width 239 height 24
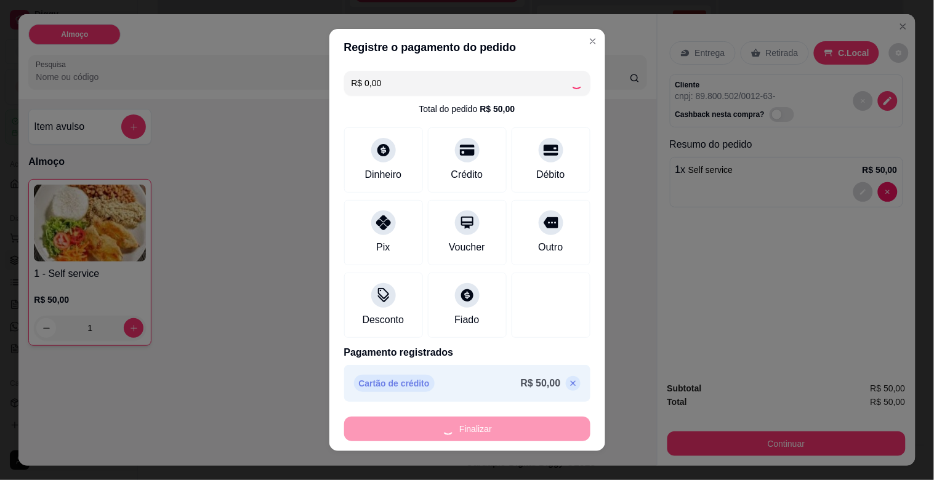
type input "0"
type input "-R$ 50,00"
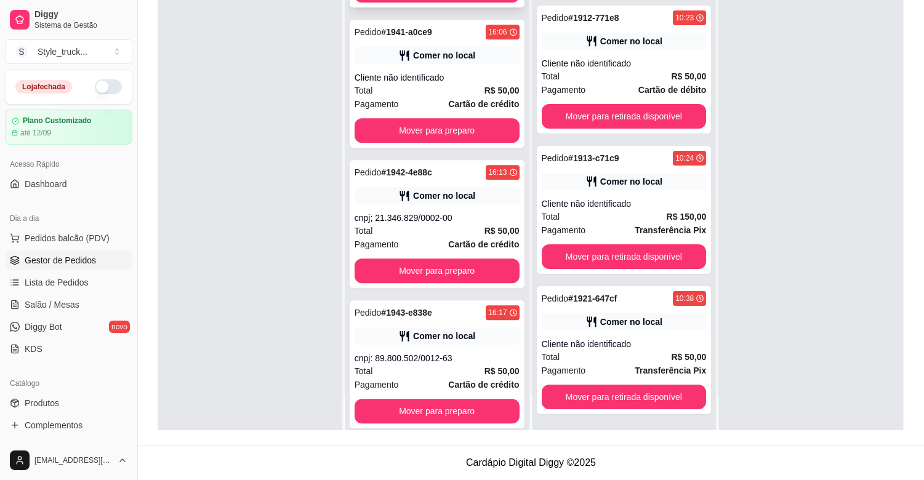
scroll to position [0, 0]
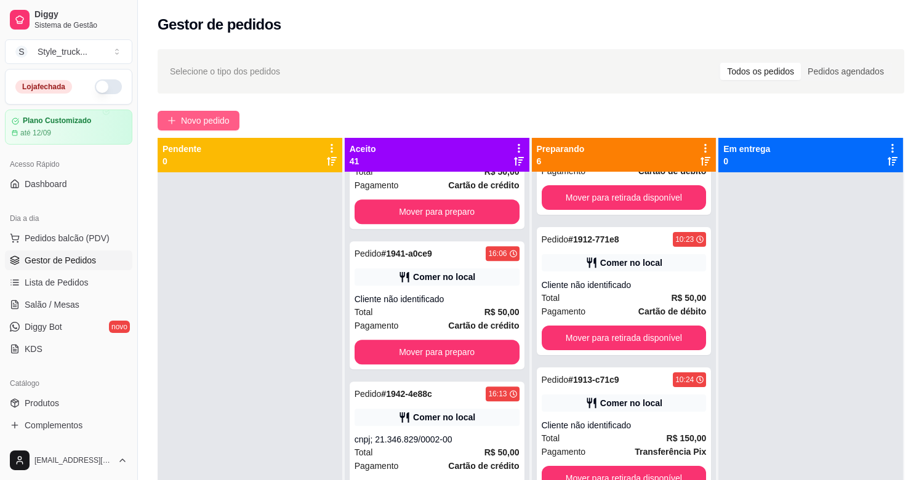
click at [195, 117] on span "Novo pedido" at bounding box center [205, 121] width 49 height 14
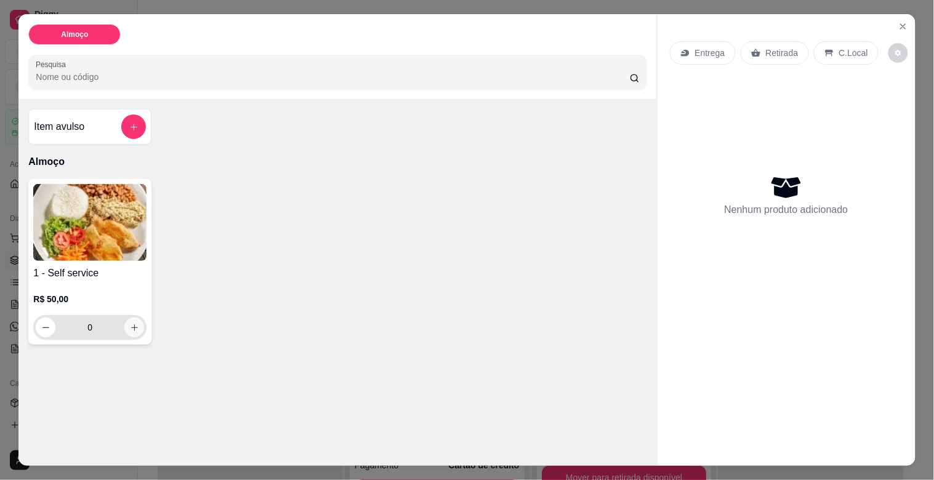
click at [130, 323] on icon "increase-product-quantity" at bounding box center [134, 327] width 9 height 9
type input "1"
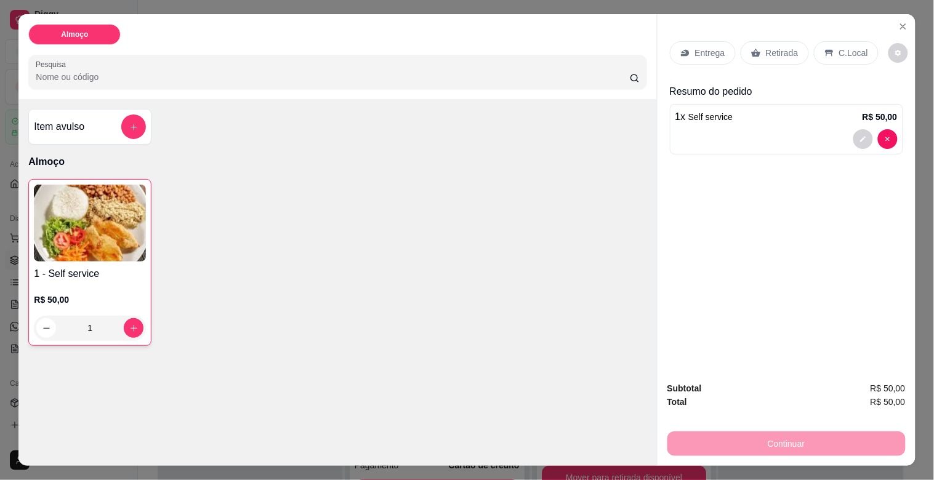
click at [825, 48] on icon at bounding box center [829, 53] width 10 height 10
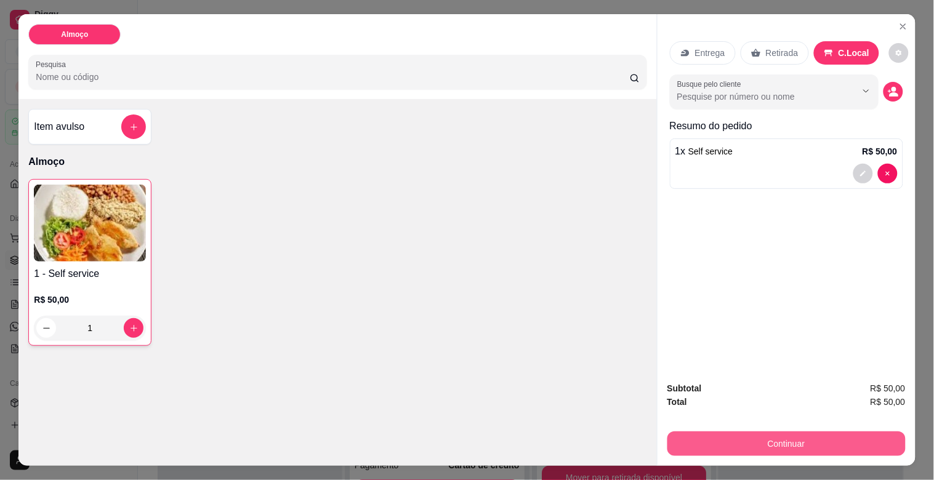
click at [777, 444] on button "Continuar" at bounding box center [786, 443] width 238 height 25
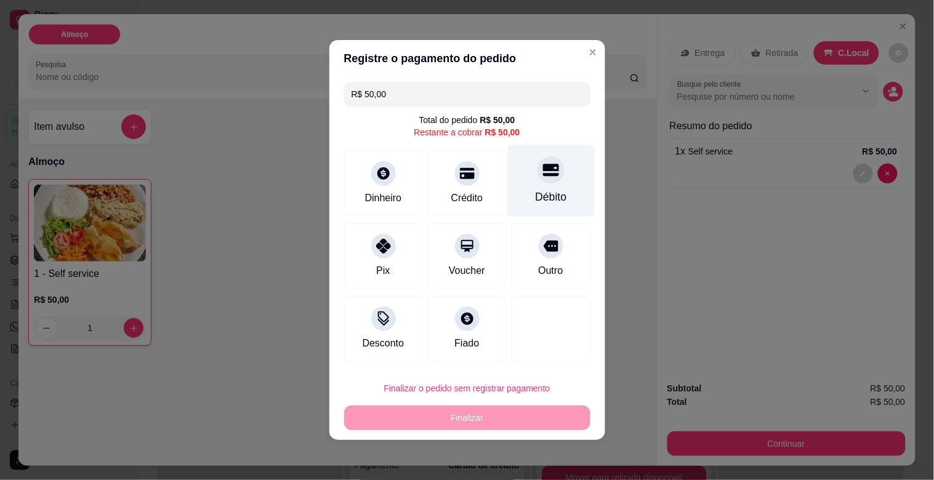
click at [528, 182] on div "Débito" at bounding box center [550, 181] width 87 height 72
type input "R$ 0,00"
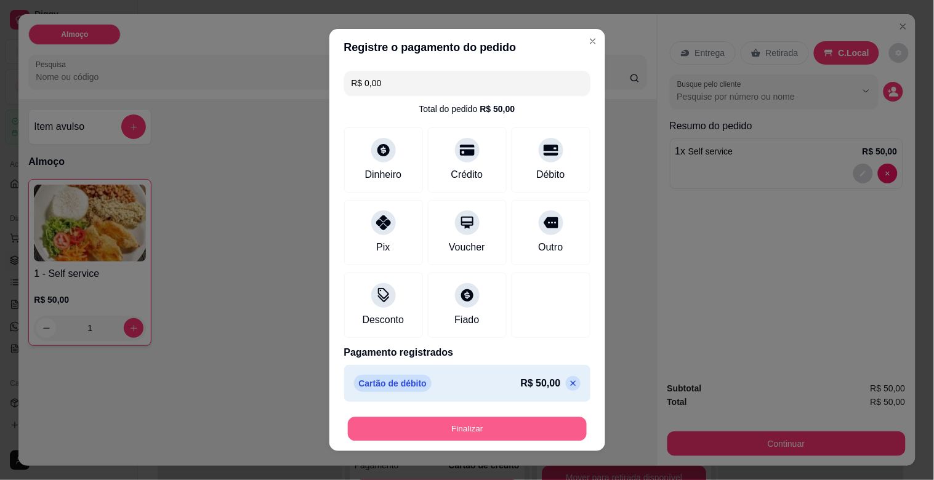
click at [490, 425] on button "Finalizar" at bounding box center [467, 429] width 239 height 24
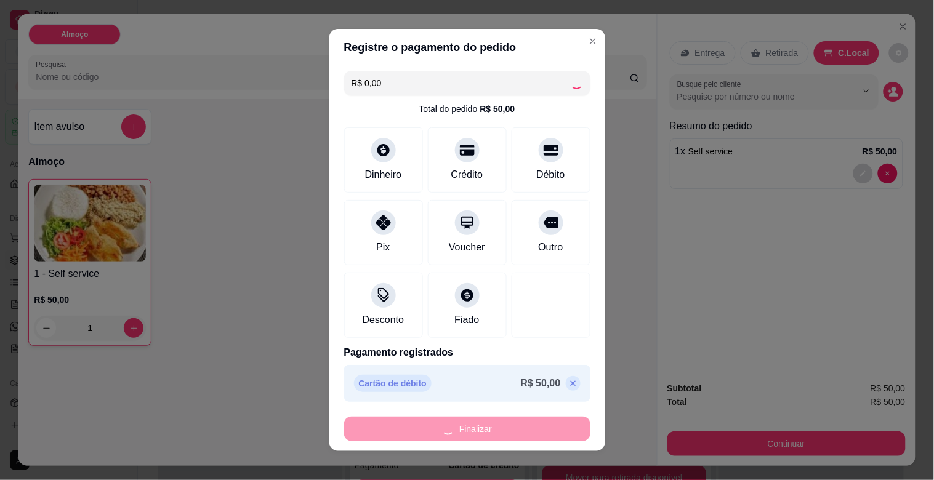
type input "0"
type input "-R$ 50,00"
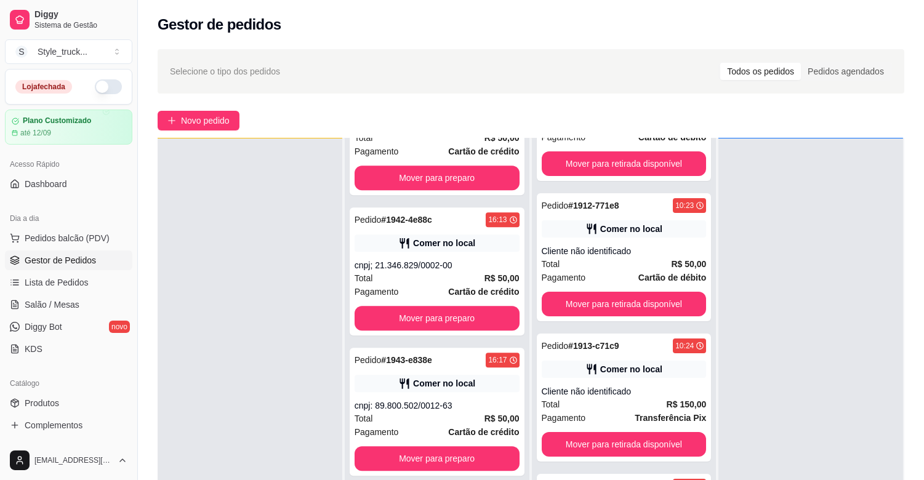
scroll to position [188, 0]
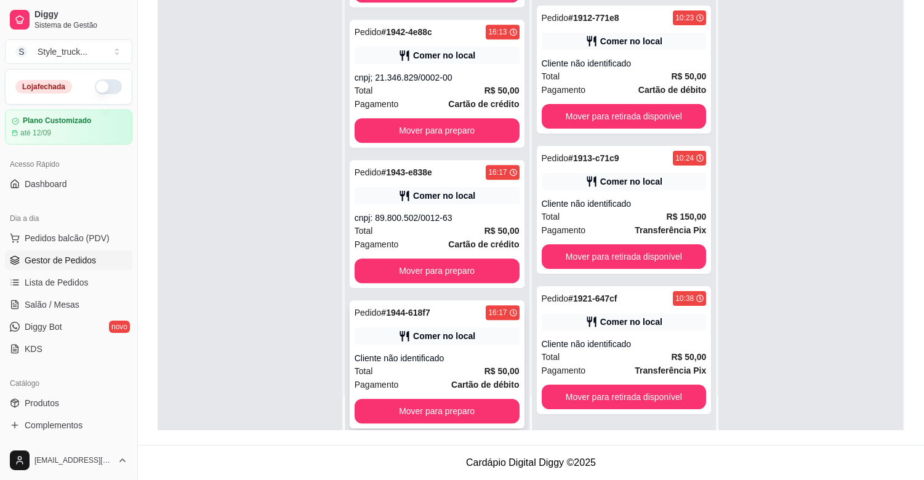
click at [441, 352] on div "Cliente não identificado" at bounding box center [436, 358] width 165 height 12
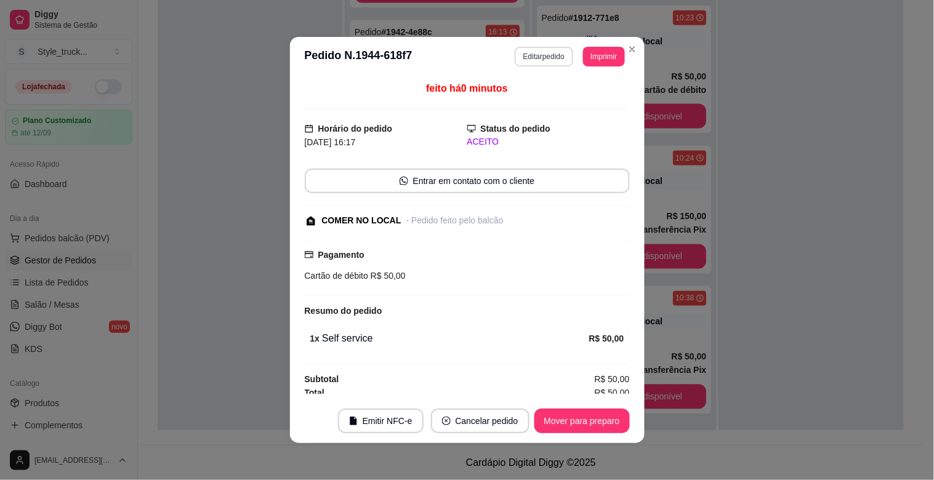
click at [562, 62] on button "Editar pedido" at bounding box center [543, 57] width 58 height 20
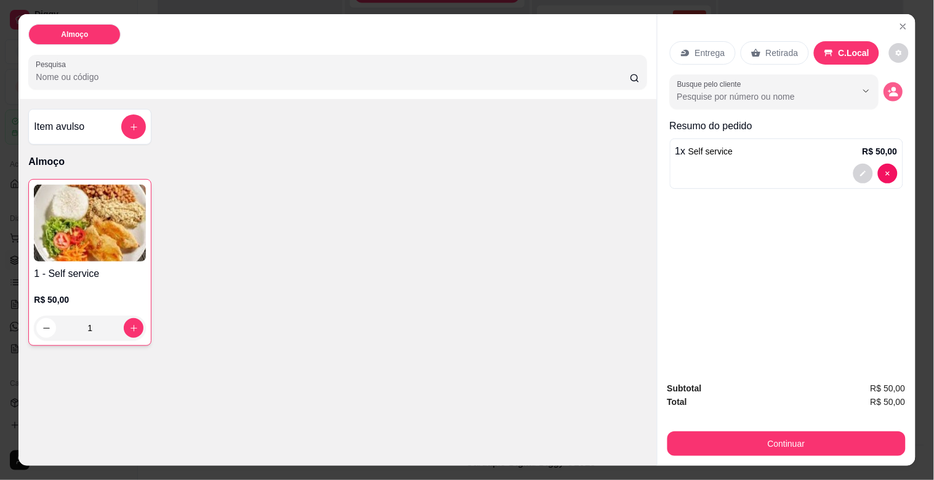
click at [884, 82] on button "decrease-product-quantity" at bounding box center [892, 91] width 19 height 19
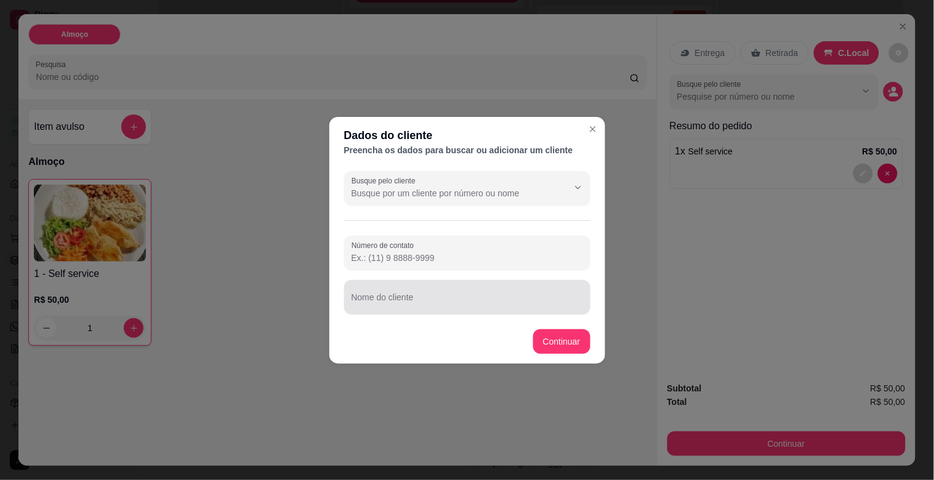
click at [407, 289] on div at bounding box center [466, 297] width 231 height 25
drag, startPoint x: 407, startPoint y: 289, endPoint x: 396, endPoint y: 310, distance: 23.7
click at [396, 310] on div "Nome do cliente" at bounding box center [467, 297] width 246 height 34
paste input "[PERSON_NAME] Cpf: 045.299.401-28"
click at [412, 298] on input "[PERSON_NAME] Cpf: 045.299.401-28" at bounding box center [466, 302] width 231 height 12
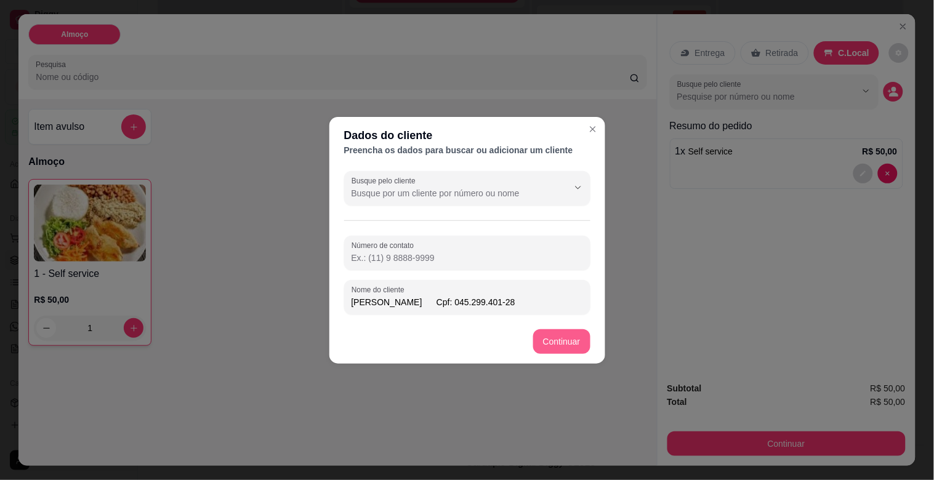
type input "[PERSON_NAME] Cpf: 045.299.401-28"
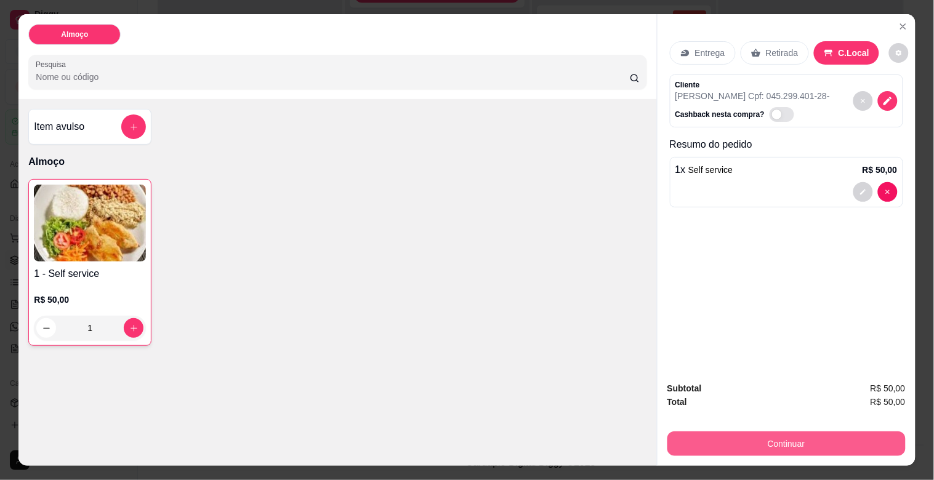
click at [732, 440] on button "Continuar" at bounding box center [786, 443] width 238 height 25
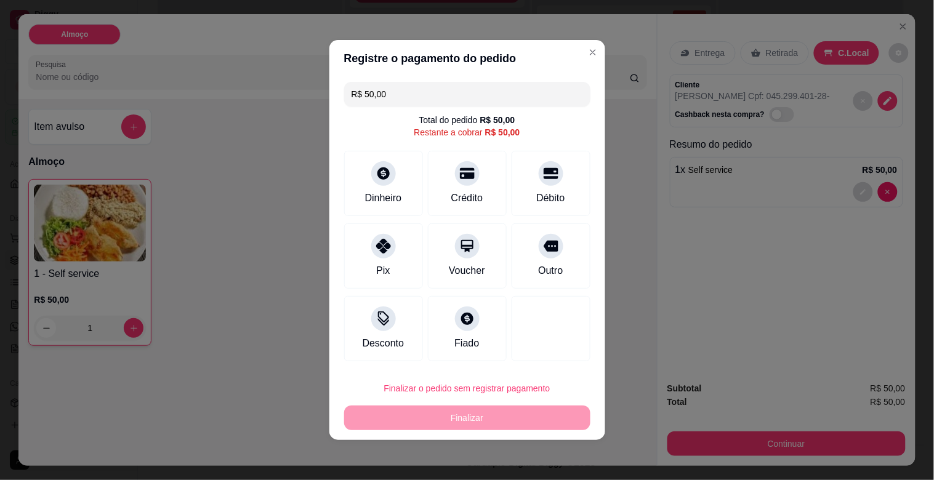
click at [460, 193] on div "Crédito" at bounding box center [467, 198] width 32 height 15
type input "R$ 0,00"
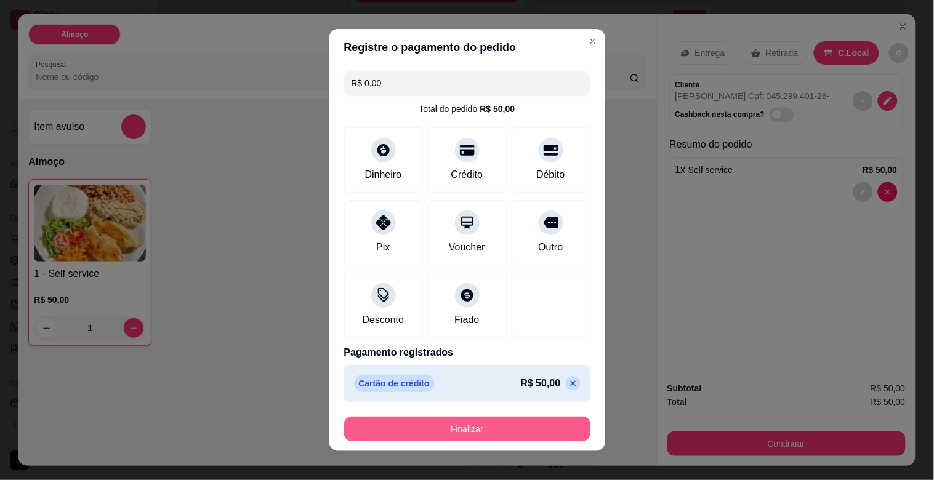
click at [488, 426] on button "Finalizar" at bounding box center [467, 429] width 246 height 25
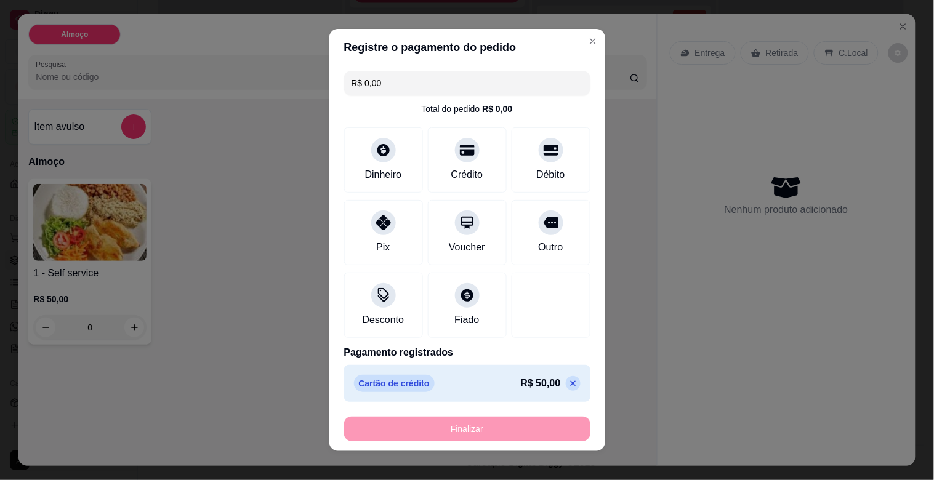
type input "0"
type input "-R$ 50,00"
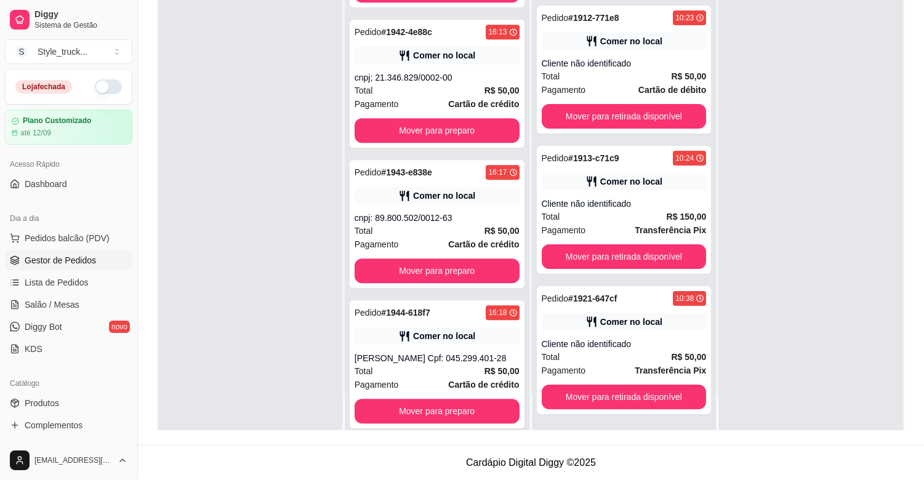
scroll to position [5040, 0]
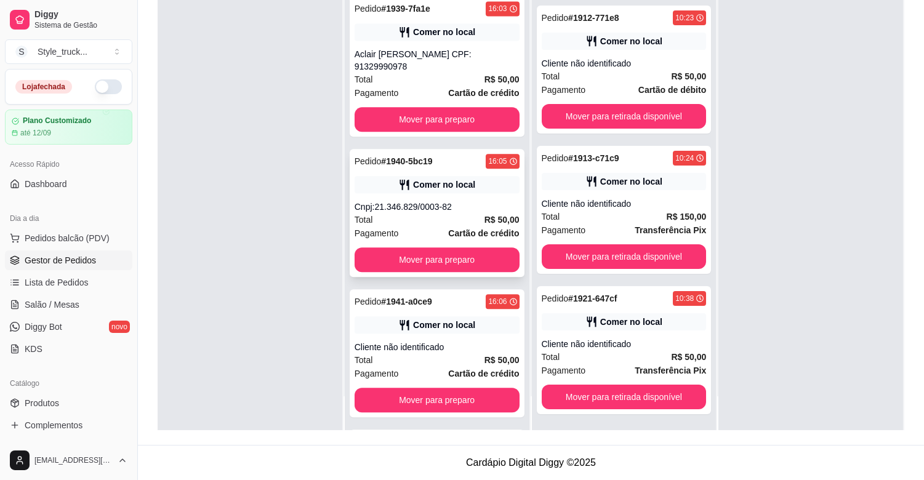
click at [439, 185] on div "Pedido # 1940-5bc19 16:05 [PERSON_NAME] no local Cnpj:21.346.829/0003-82 Total …" at bounding box center [437, 213] width 175 height 128
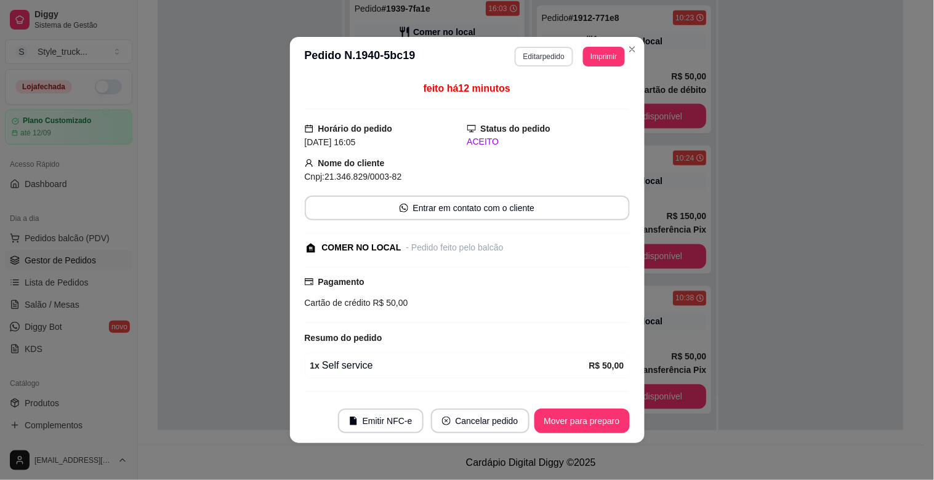
click at [540, 57] on button "Editar pedido" at bounding box center [543, 57] width 58 height 20
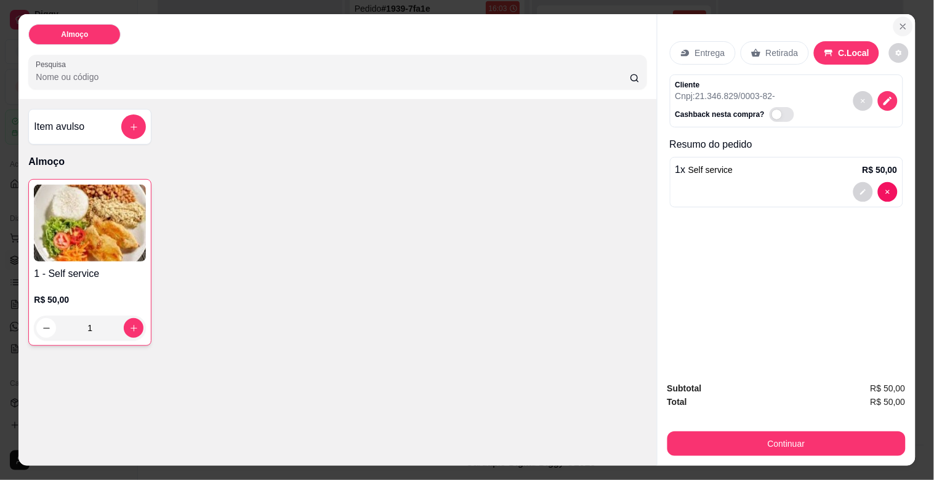
click at [901, 22] on icon "Close" at bounding box center [903, 27] width 10 height 10
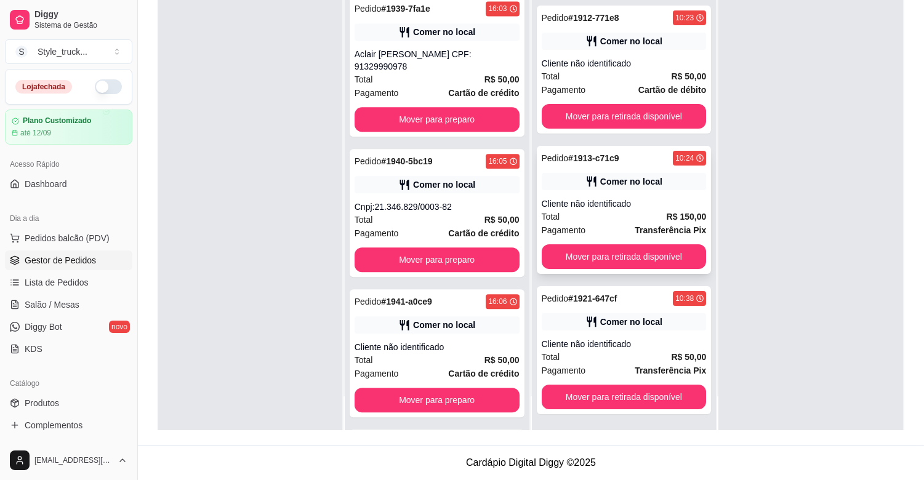
scroll to position [237, 0]
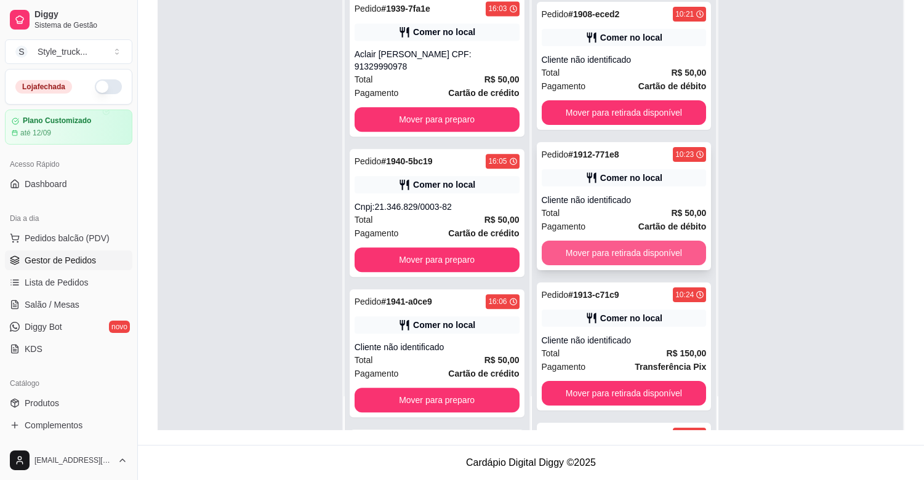
click at [625, 254] on button "Mover para retirada disponível" at bounding box center [624, 253] width 165 height 25
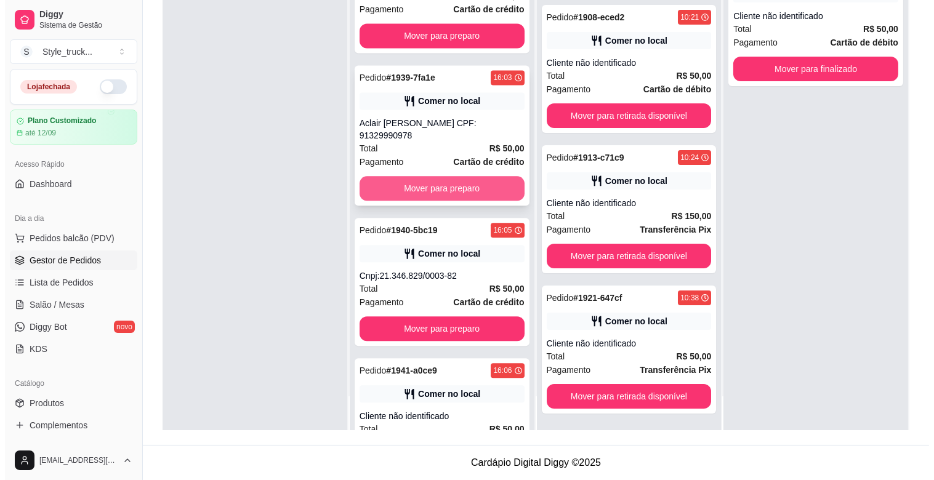
scroll to position [4630, 0]
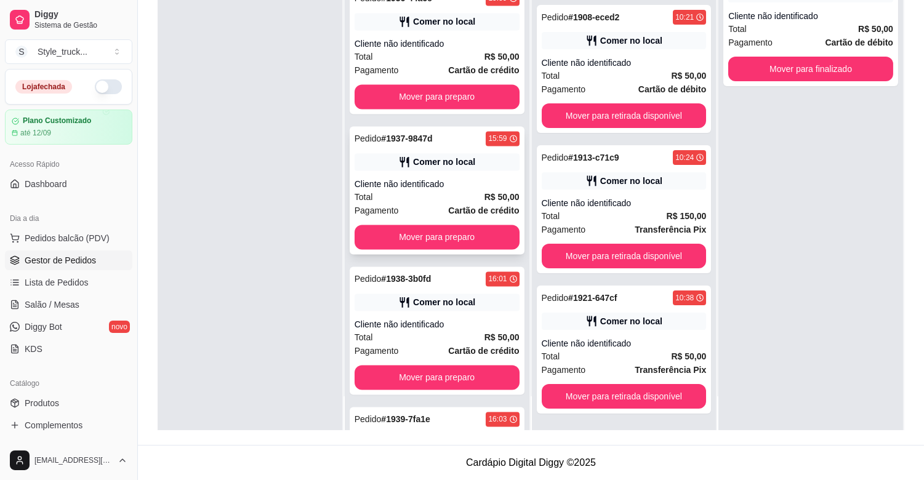
click at [444, 185] on div "Cliente não identificado" at bounding box center [436, 184] width 165 height 12
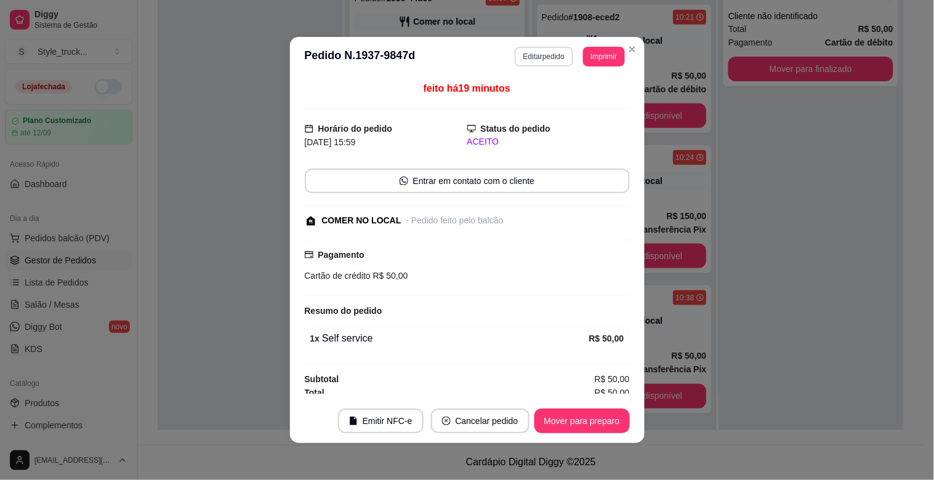
click at [522, 59] on button "Editar pedido" at bounding box center [543, 57] width 58 height 20
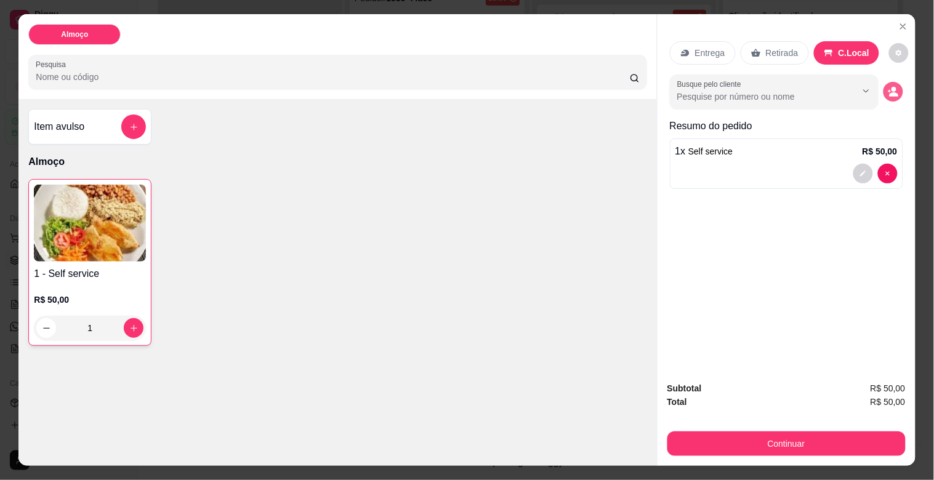
click at [889, 93] on icon "decrease-product-quantity" at bounding box center [893, 95] width 9 height 4
